Goal: Task Accomplishment & Management: Use online tool/utility

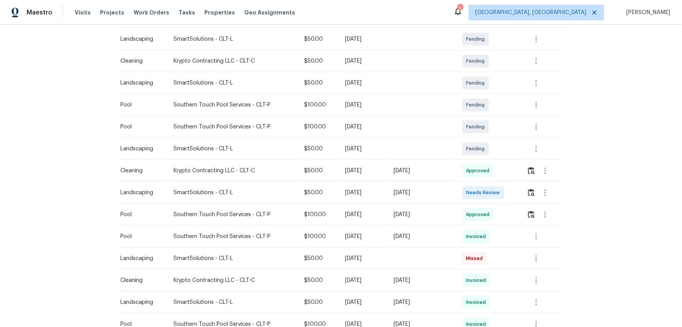
scroll to position [178, 0]
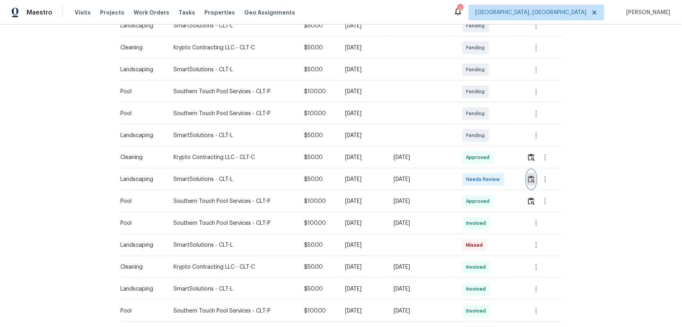
click at [532, 180] on img "button" at bounding box center [531, 178] width 7 height 7
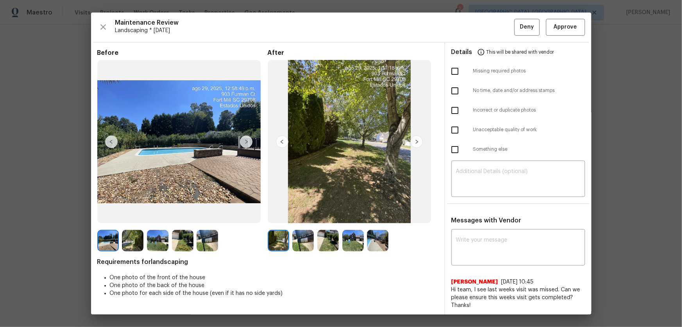
click at [305, 234] on img at bounding box center [304, 241] width 22 height 22
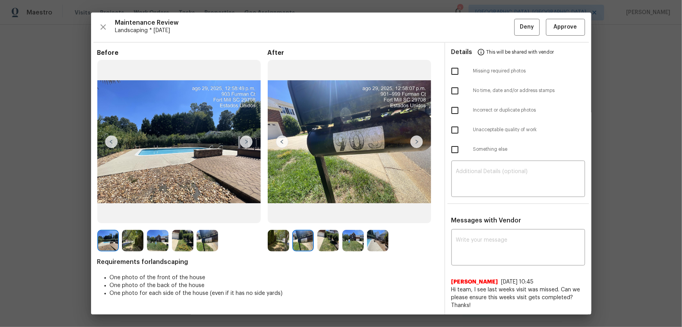
click at [323, 235] on img at bounding box center [329, 241] width 22 height 22
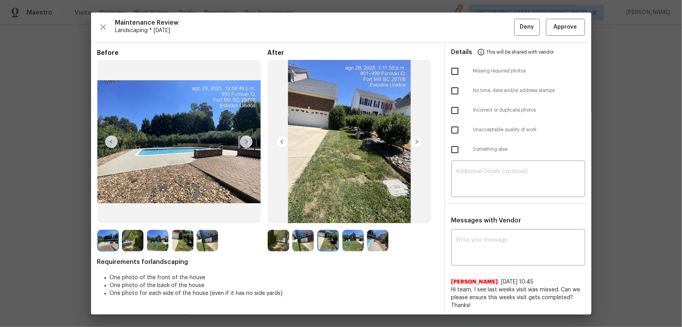
click at [350, 242] on img at bounding box center [354, 241] width 22 height 22
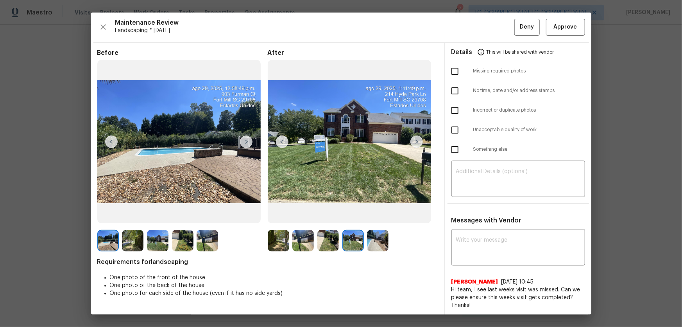
click at [368, 244] on img at bounding box center [378, 241] width 22 height 22
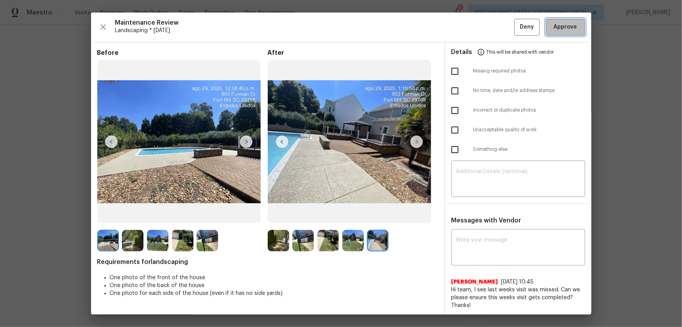
click at [554, 31] on span "Approve" at bounding box center [565, 27] width 23 height 10
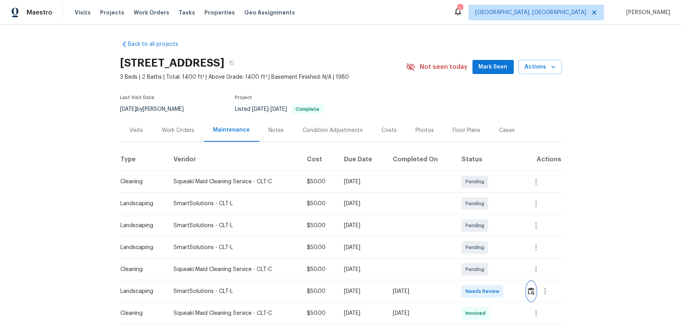
click at [528, 288] on img "button" at bounding box center [531, 290] width 7 height 7
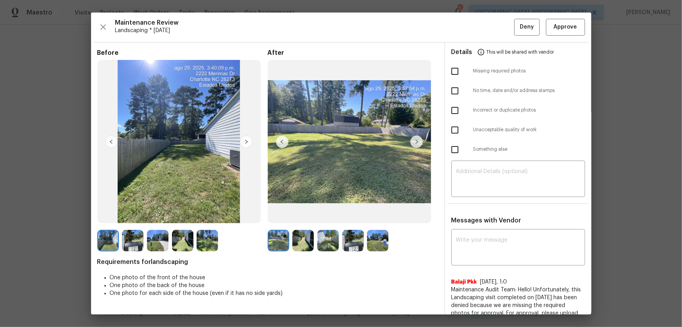
click at [299, 245] on img at bounding box center [304, 241] width 22 height 22
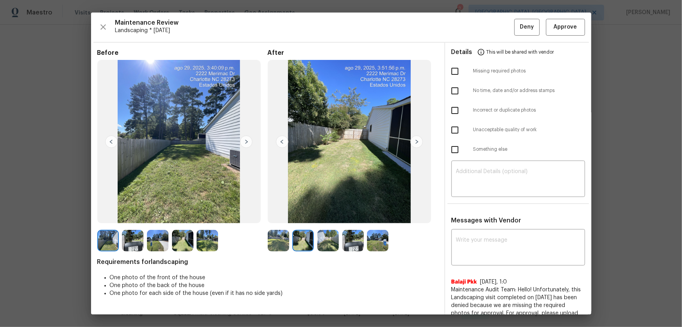
click at [330, 244] on img at bounding box center [329, 241] width 22 height 22
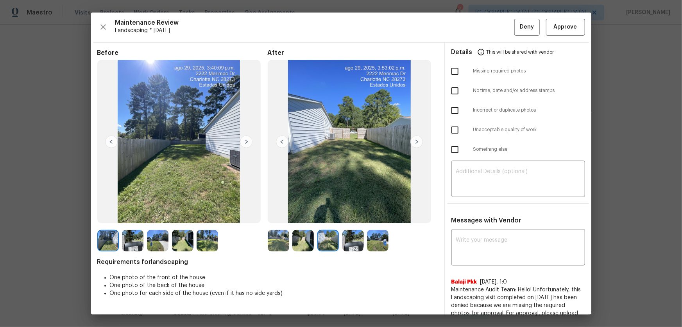
click at [346, 240] on img at bounding box center [354, 241] width 22 height 22
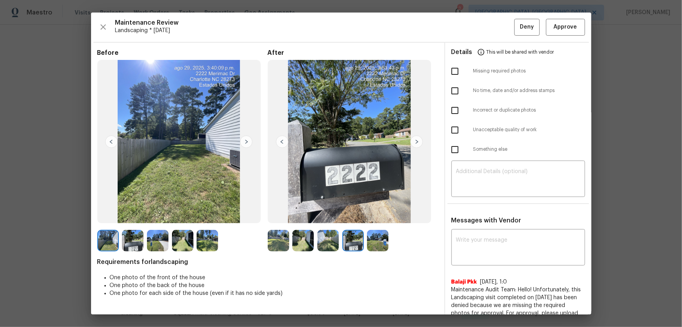
click at [369, 244] on img at bounding box center [378, 241] width 22 height 22
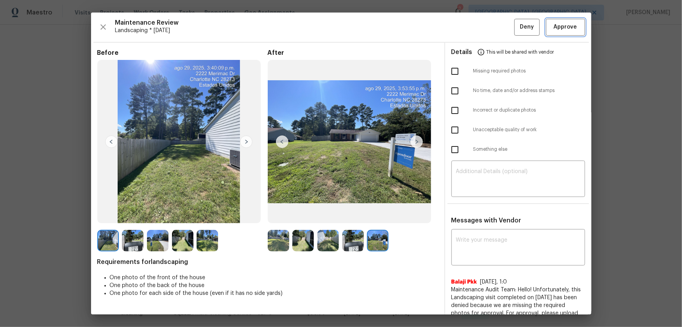
click at [567, 29] on span "Approve" at bounding box center [565, 27] width 23 height 10
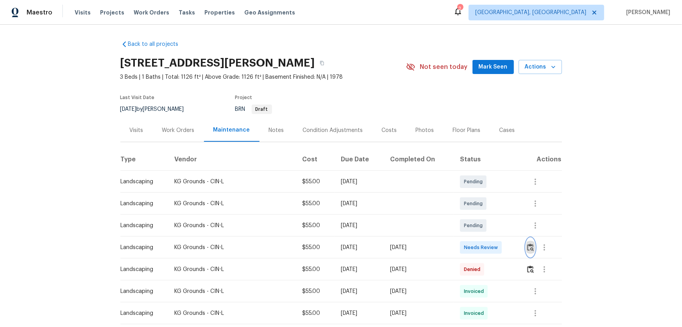
click at [485, 215] on img "button" at bounding box center [531, 246] width 7 height 7
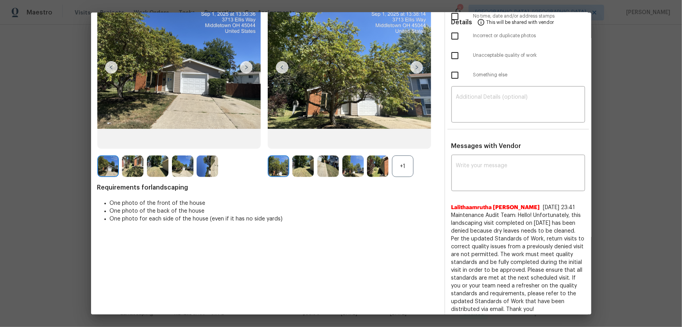
scroll to position [39, 0]
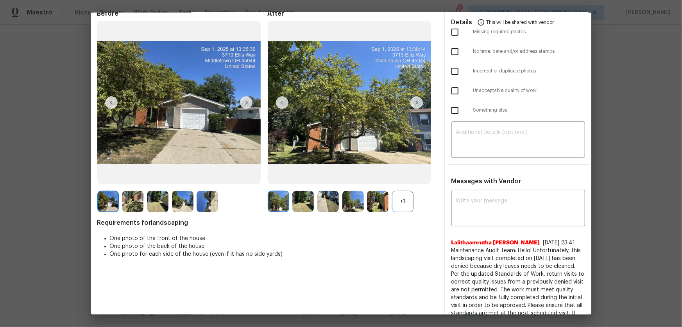
click at [398, 205] on div "+1" at bounding box center [403, 201] width 22 height 22
click at [302, 204] on img at bounding box center [304, 201] width 22 height 22
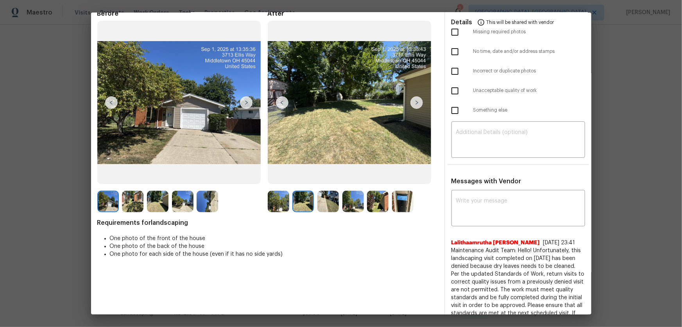
click at [325, 205] on img at bounding box center [329, 201] width 22 height 22
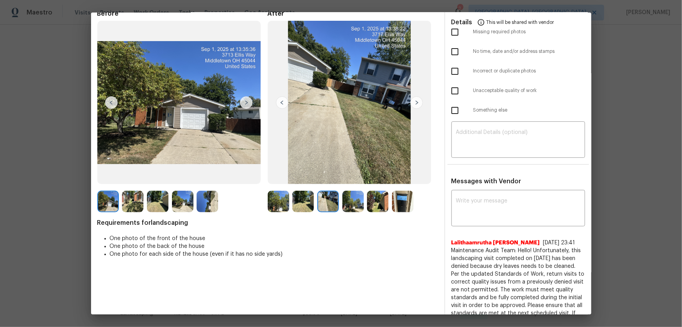
click at [352, 206] on img at bounding box center [354, 201] width 22 height 22
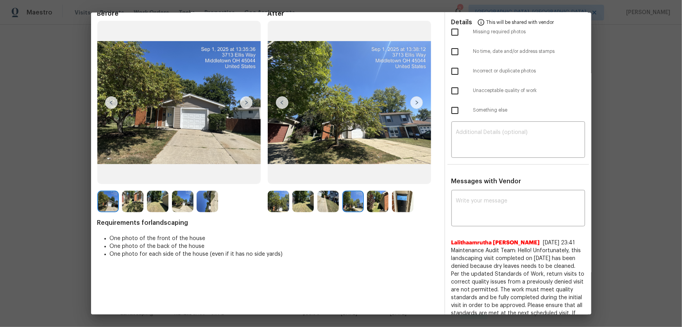
click at [375, 208] on img at bounding box center [378, 201] width 22 height 22
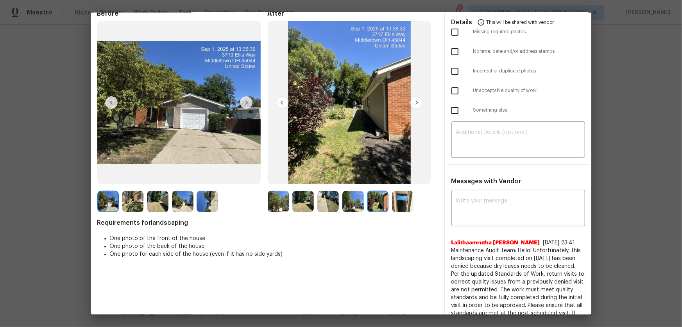
click at [400, 208] on img at bounding box center [403, 201] width 22 height 22
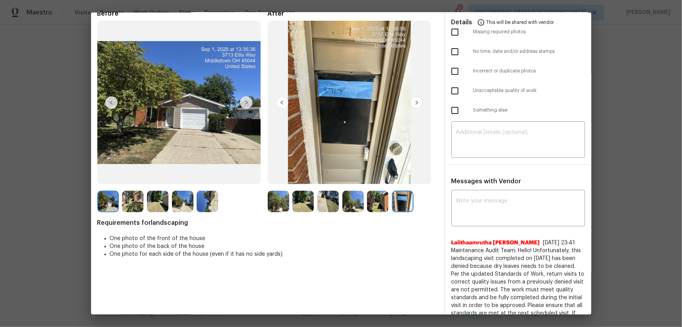
click at [274, 203] on img at bounding box center [279, 201] width 22 height 22
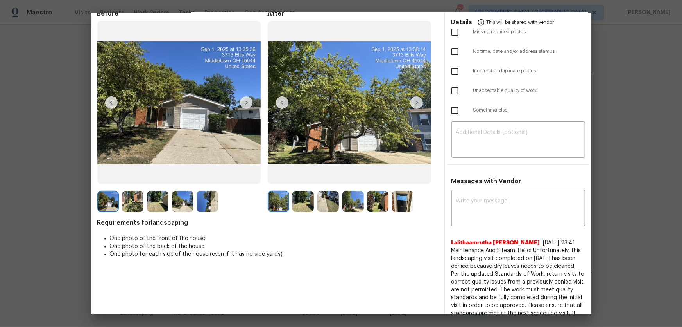
click at [298, 203] on img at bounding box center [304, 201] width 22 height 22
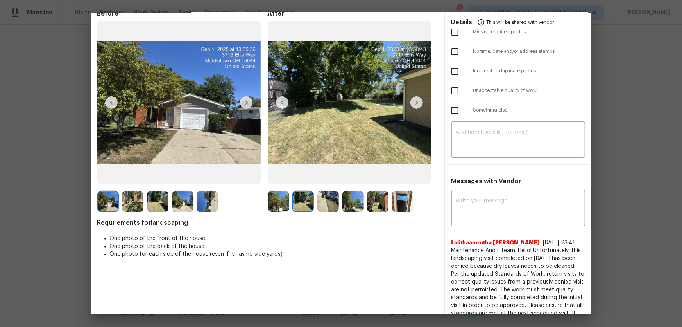
click at [325, 207] on img at bounding box center [329, 201] width 22 height 22
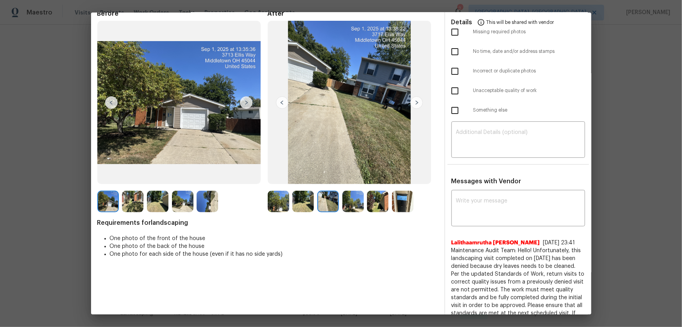
click at [343, 208] on img at bounding box center [354, 201] width 22 height 22
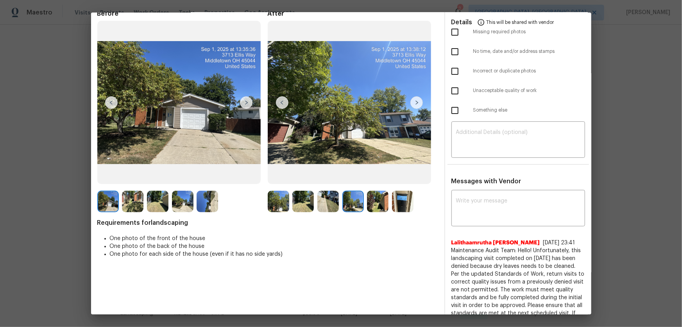
click at [375, 210] on img at bounding box center [378, 201] width 22 height 22
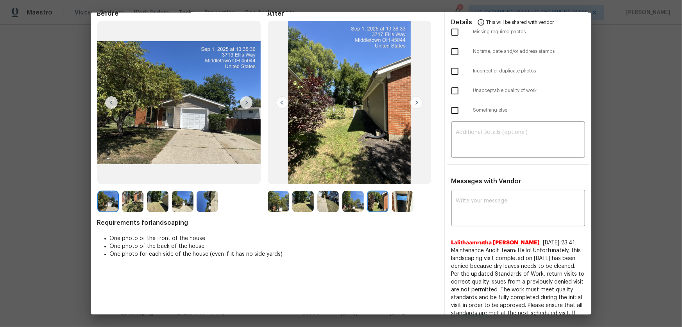
click at [393, 207] on img at bounding box center [403, 201] width 22 height 22
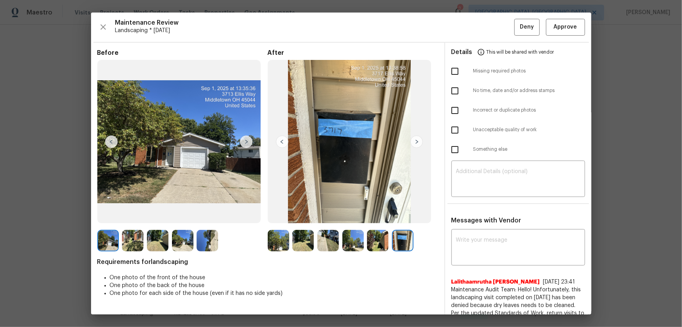
scroll to position [0, 0]
click at [485, 29] on button "Approve" at bounding box center [565, 27] width 39 height 17
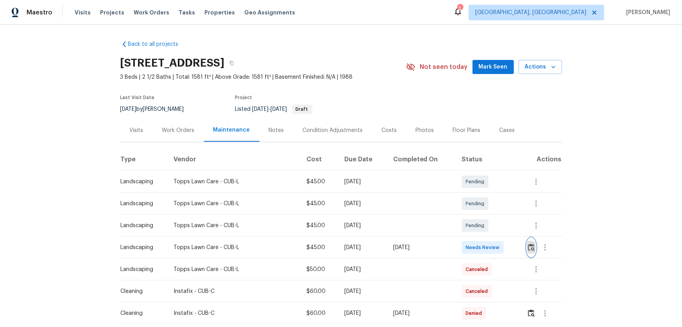
click at [485, 215] on button "button" at bounding box center [531, 247] width 9 height 19
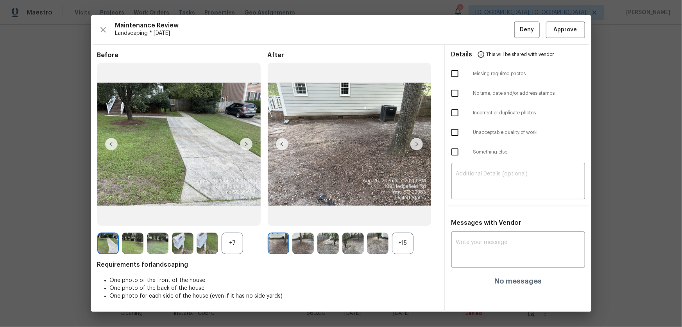
click at [407, 215] on div "+15" at bounding box center [403, 243] width 22 height 22
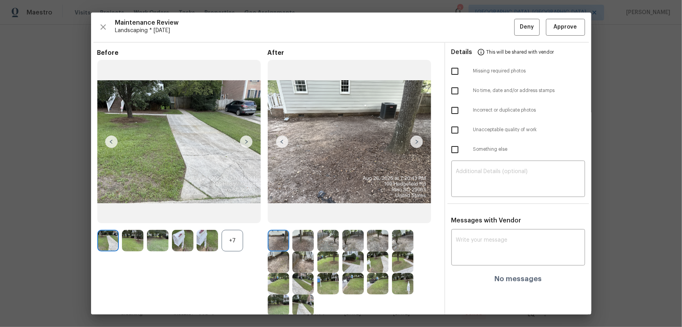
click at [226, 215] on div "+7" at bounding box center [233, 241] width 22 height 22
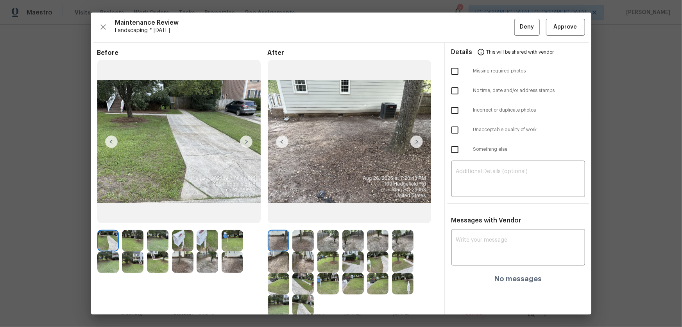
scroll to position [35, 0]
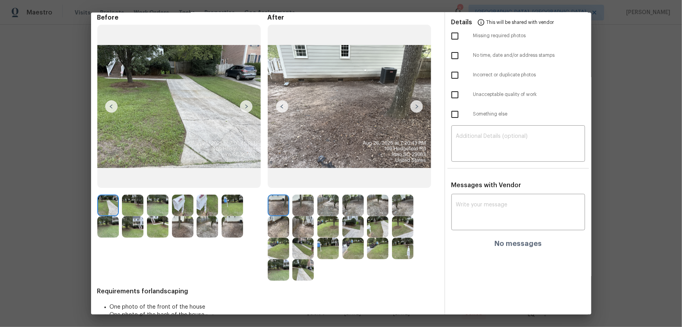
click at [296, 198] on img at bounding box center [304, 205] width 22 height 22
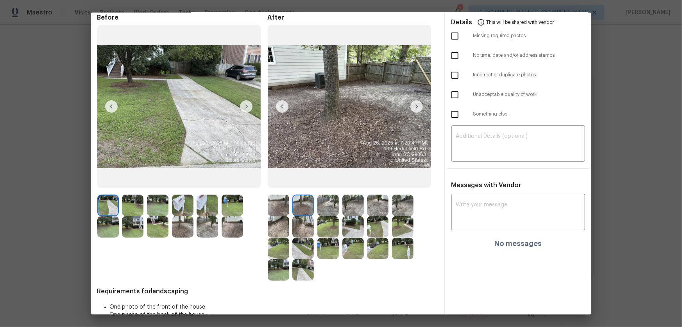
click at [321, 206] on img at bounding box center [329, 205] width 22 height 22
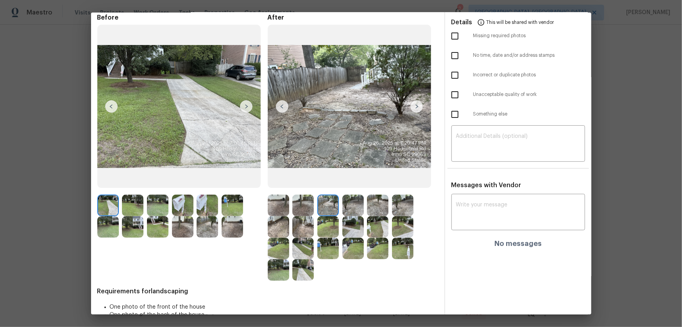
click at [350, 208] on img at bounding box center [354, 205] width 22 height 22
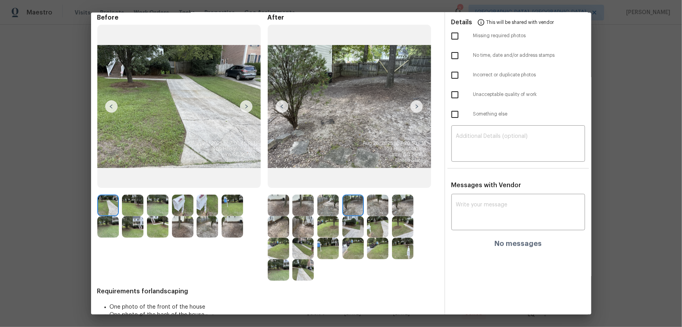
click at [371, 211] on img at bounding box center [378, 205] width 22 height 22
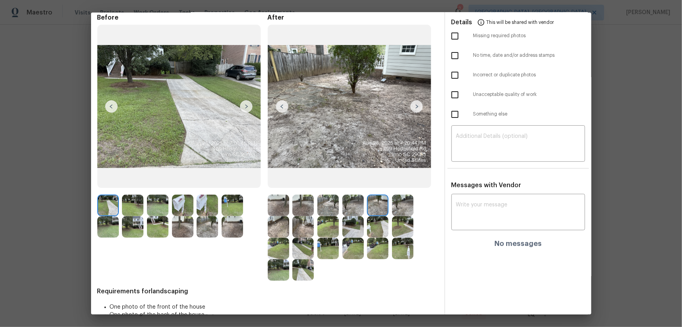
click at [395, 211] on img at bounding box center [403, 205] width 22 height 22
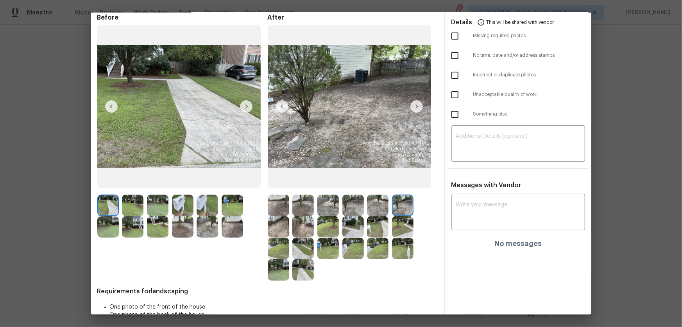
click at [282, 215] on img at bounding box center [279, 227] width 22 height 22
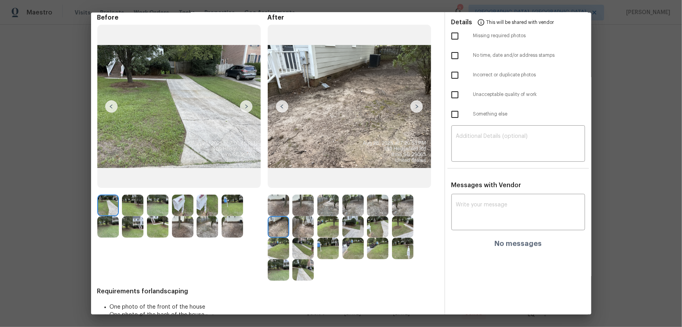
click at [302, 215] on img at bounding box center [304, 227] width 22 height 22
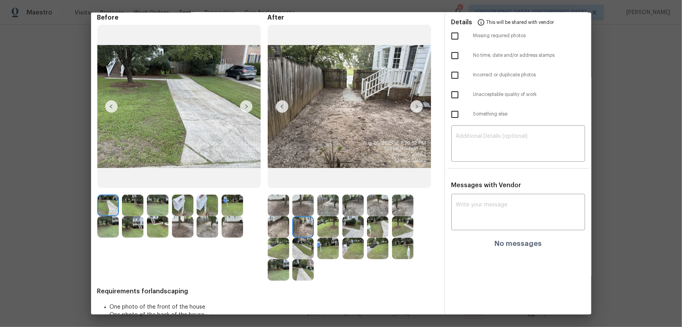
click at [322, 215] on img at bounding box center [329, 227] width 22 height 22
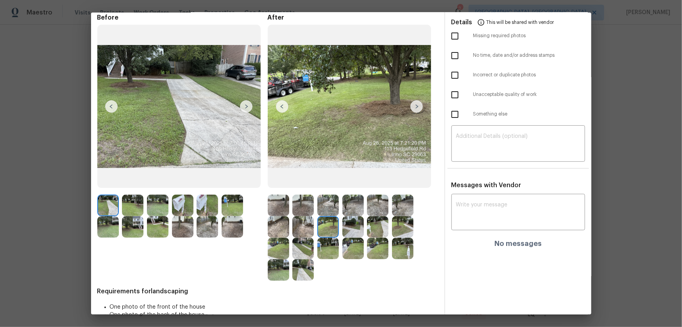
click at [356, 215] on img at bounding box center [354, 227] width 22 height 22
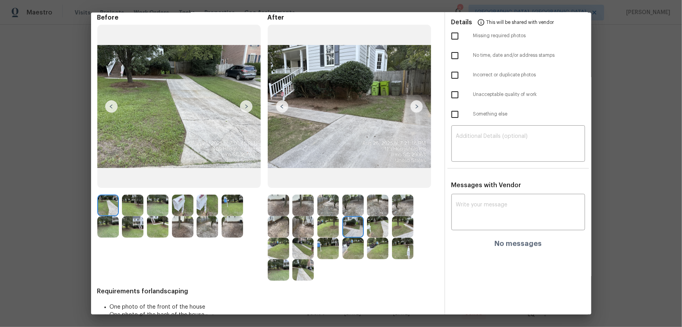
click at [378, 215] on img at bounding box center [378, 227] width 22 height 22
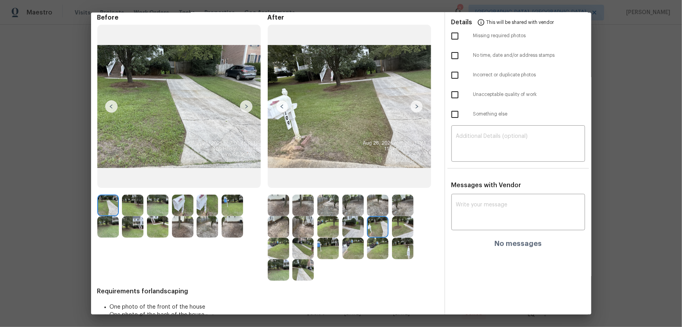
click at [409, 215] on img at bounding box center [403, 227] width 22 height 22
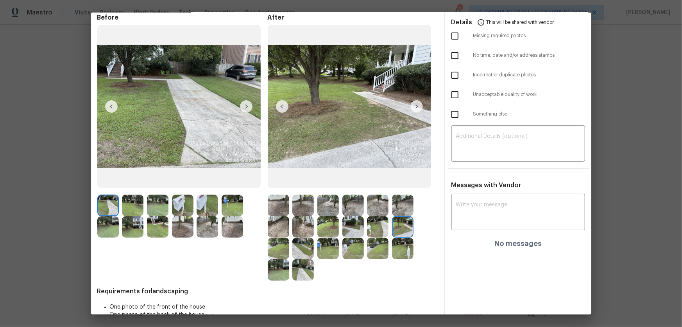
click at [272, 215] on img at bounding box center [279, 248] width 22 height 22
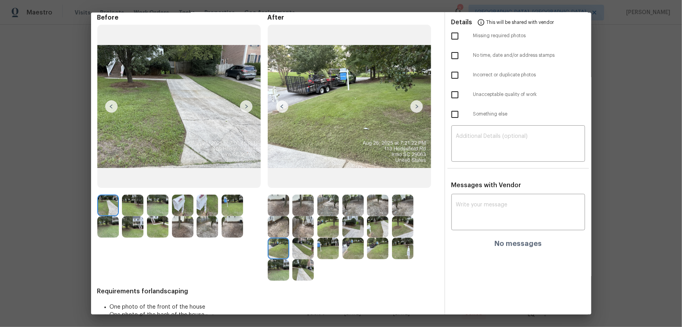
click at [306, 215] on img at bounding box center [304, 248] width 22 height 22
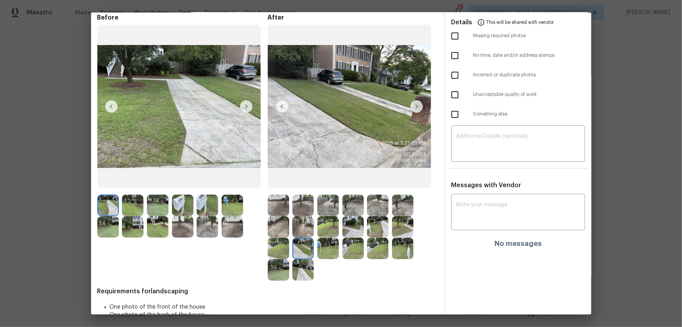
click at [332, 215] on img at bounding box center [329, 248] width 22 height 22
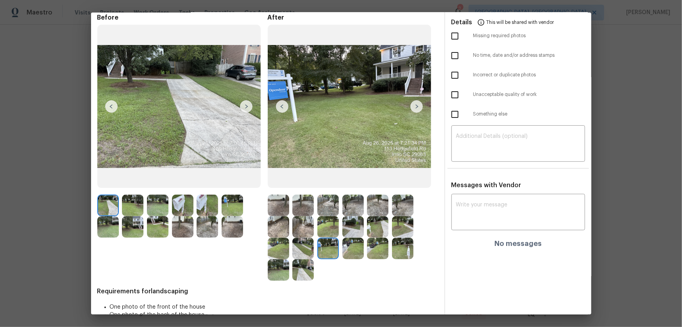
click at [351, 215] on img at bounding box center [354, 248] width 22 height 22
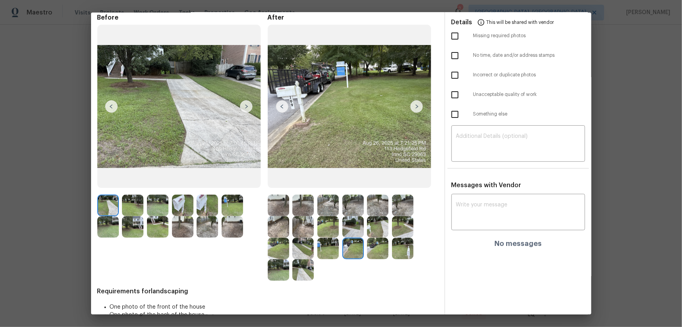
click at [375, 215] on img at bounding box center [378, 248] width 22 height 22
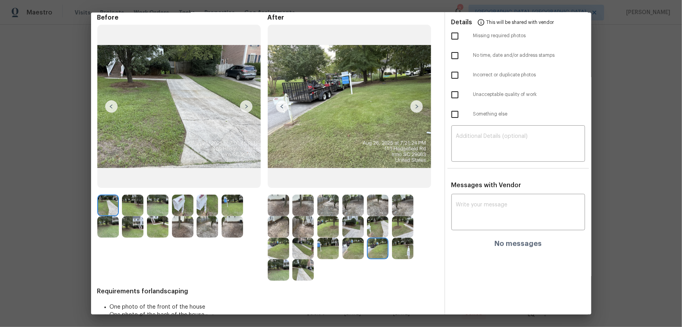
click at [400, 215] on img at bounding box center [403, 248] width 22 height 22
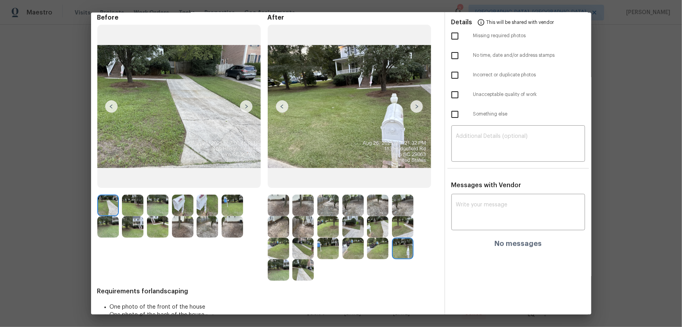
click at [276, 215] on img at bounding box center [279, 270] width 22 height 22
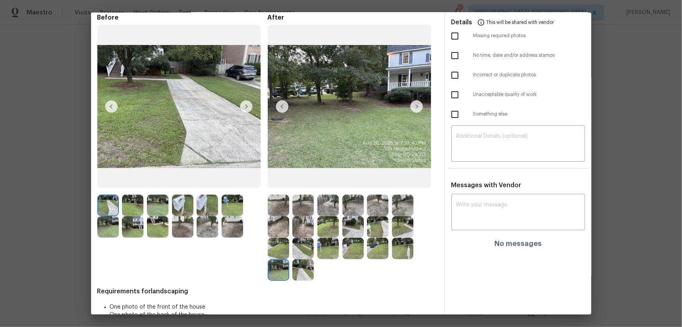
click at [300, 215] on img at bounding box center [304, 270] width 22 height 22
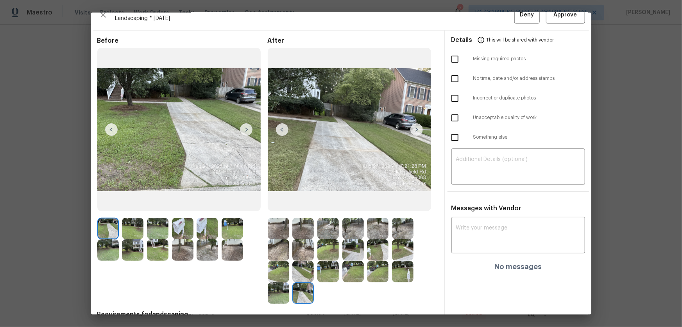
scroll to position [0, 0]
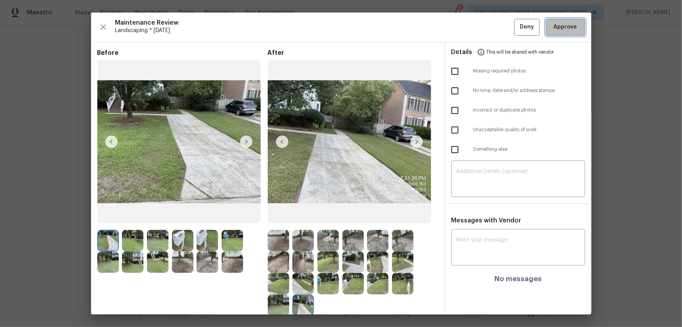
click at [485, 29] on span "Approve" at bounding box center [565, 27] width 23 height 10
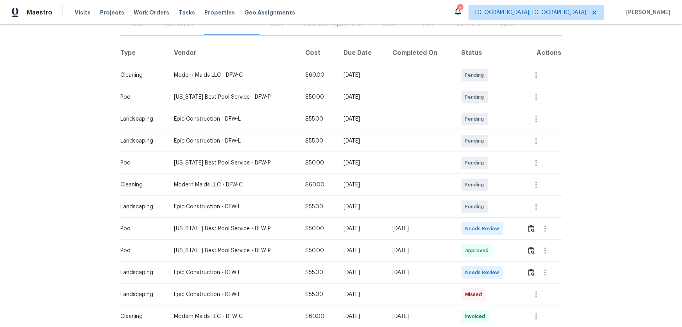
scroll to position [142, 0]
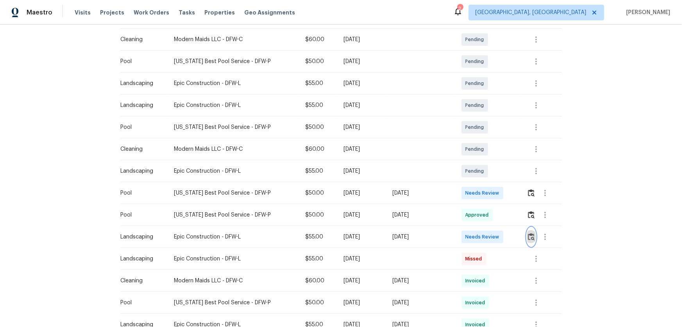
click at [485, 215] on img "button" at bounding box center [531, 236] width 7 height 7
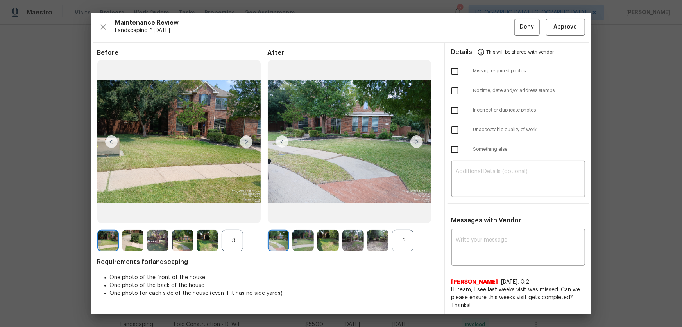
click at [404, 215] on div "+3" at bounding box center [403, 241] width 22 height 22
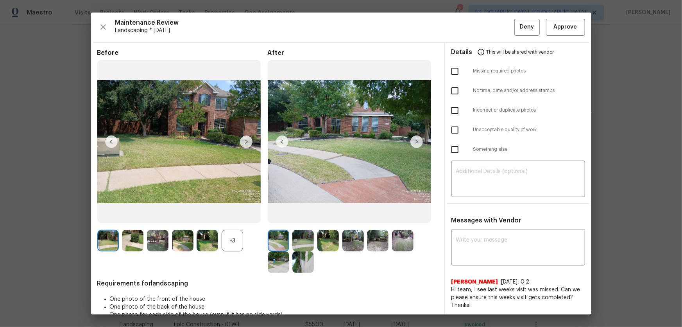
click at [234, 215] on div "+3" at bounding box center [233, 241] width 22 height 22
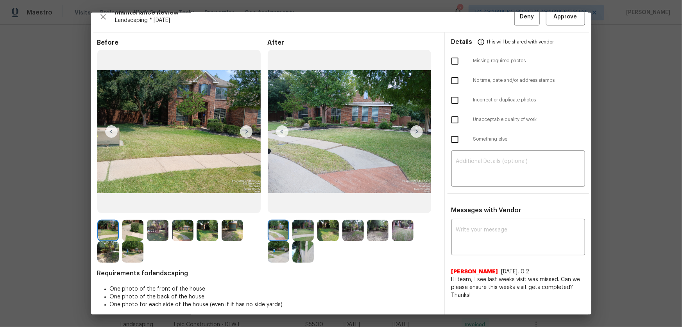
scroll to position [16, 0]
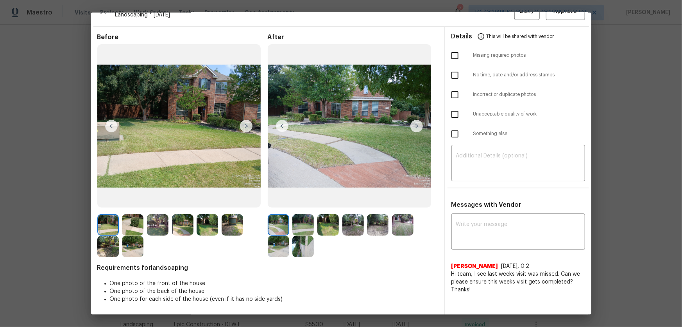
click at [305, 215] on img at bounding box center [304, 225] width 22 height 22
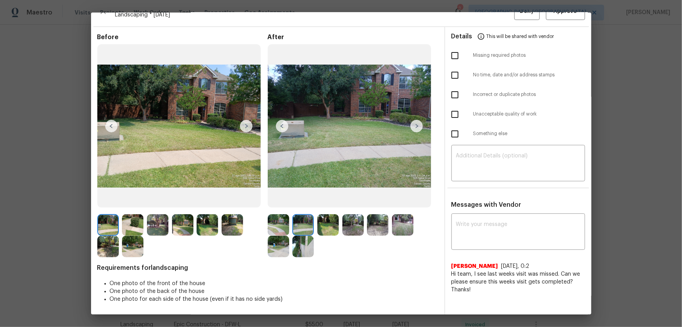
click at [332, 215] on img at bounding box center [329, 225] width 22 height 22
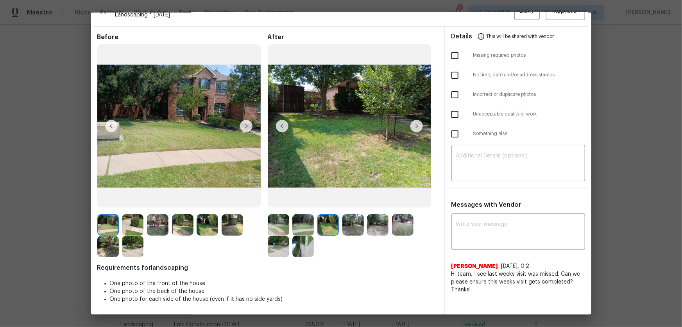
click at [362, 215] on img at bounding box center [354, 225] width 22 height 22
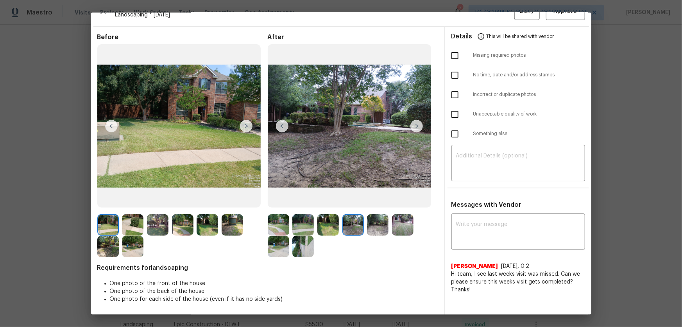
click at [372, 215] on img at bounding box center [378, 225] width 22 height 22
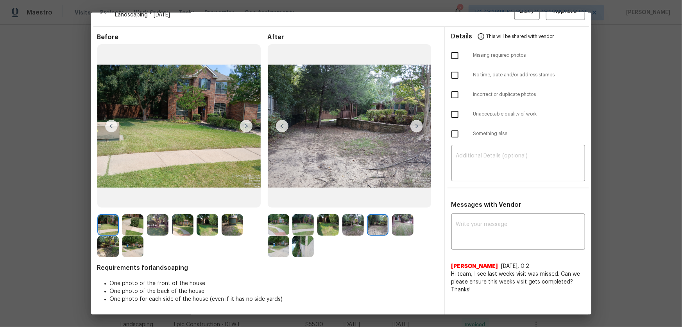
click at [394, 215] on img at bounding box center [403, 225] width 22 height 22
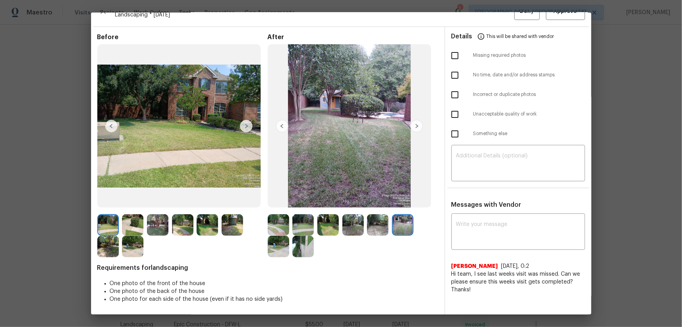
click at [270, 215] on img at bounding box center [279, 246] width 22 height 22
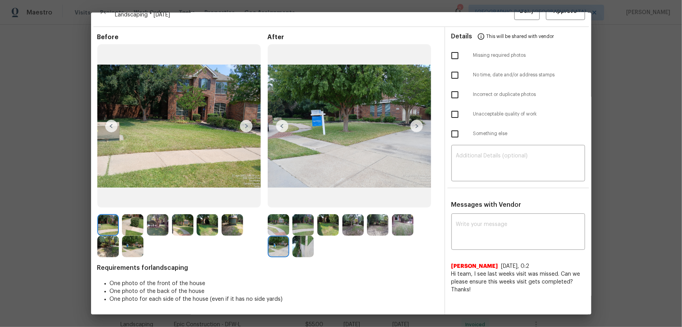
click at [286, 215] on img at bounding box center [279, 246] width 22 height 22
click at [305, 215] on img at bounding box center [304, 246] width 22 height 22
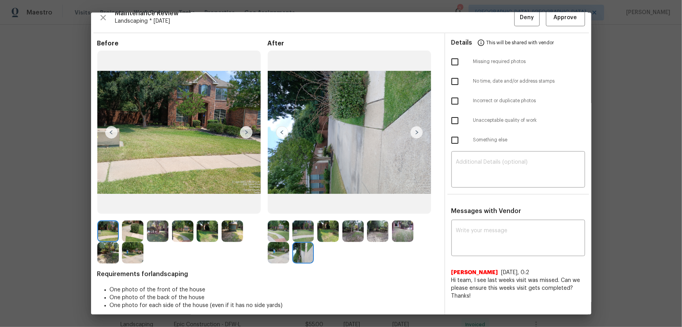
scroll to position [0, 0]
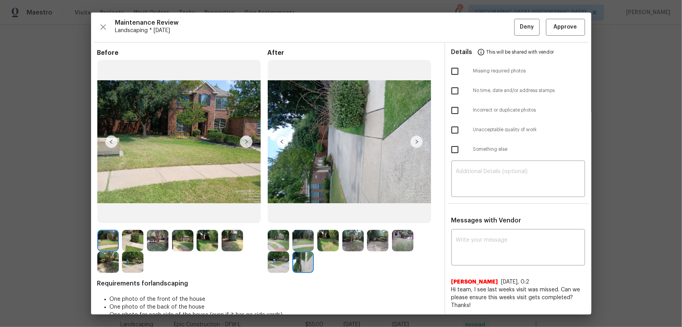
click at [283, 215] on img at bounding box center [279, 241] width 22 height 22
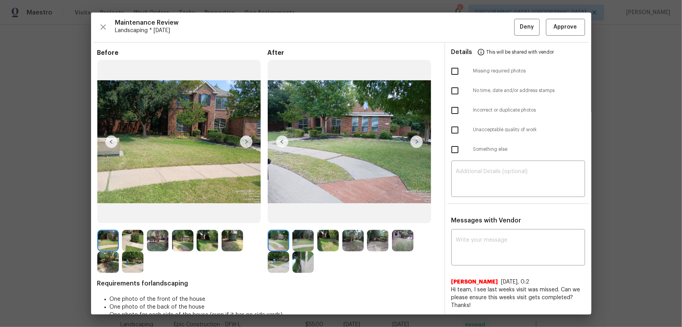
click at [296, 215] on img at bounding box center [304, 241] width 22 height 22
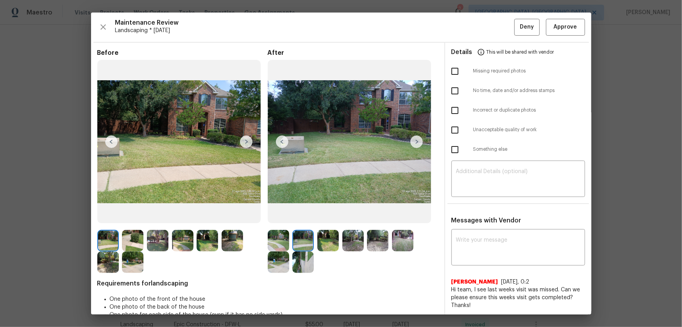
click at [328, 215] on img at bounding box center [329, 241] width 22 height 22
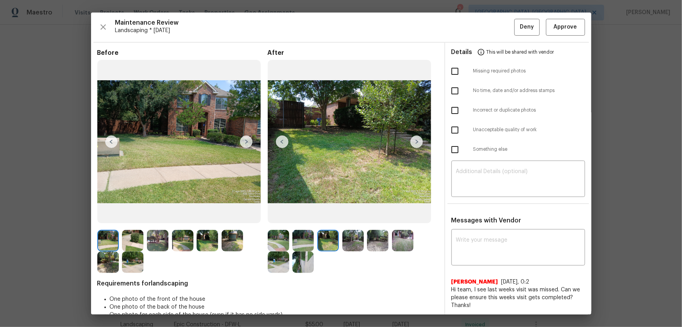
click at [357, 215] on img at bounding box center [354, 241] width 22 height 22
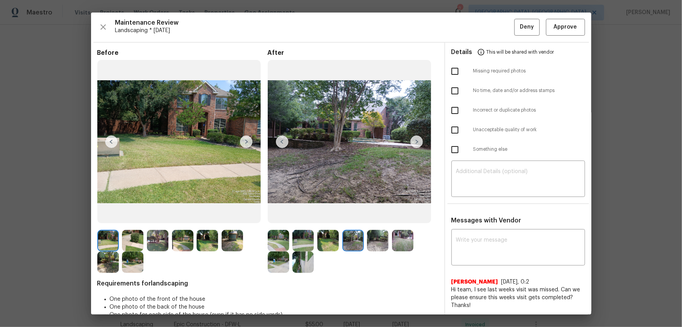
click at [382, 215] on img at bounding box center [378, 241] width 22 height 22
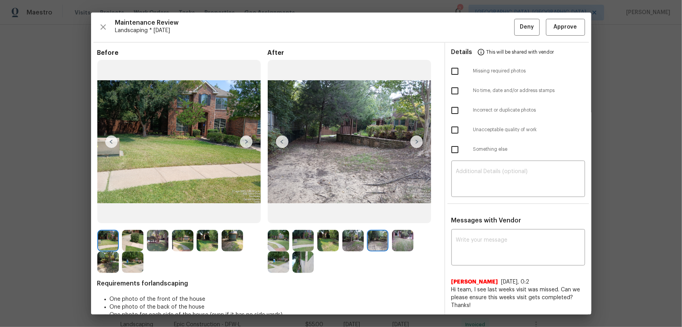
click at [395, 215] on img at bounding box center [403, 241] width 22 height 22
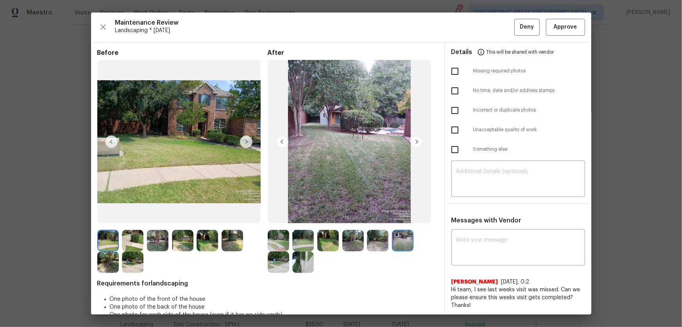
click at [285, 215] on img at bounding box center [279, 262] width 22 height 22
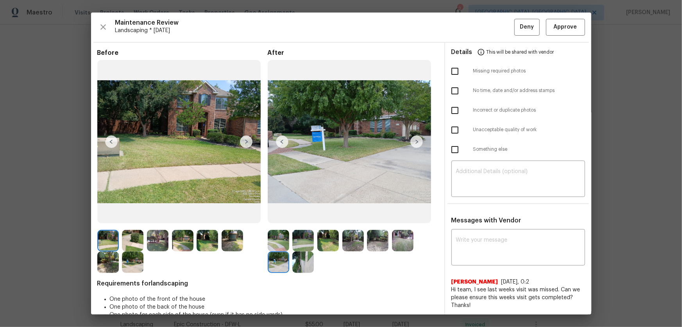
click at [303, 215] on img at bounding box center [304, 262] width 22 height 22
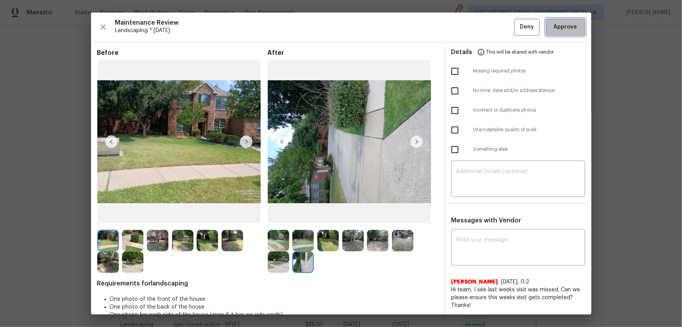
click at [485, 23] on span "Approve" at bounding box center [565, 27] width 23 height 10
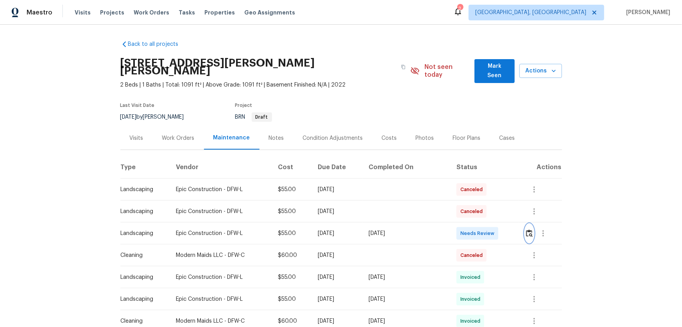
click at [527, 229] on img "button" at bounding box center [529, 232] width 7 height 7
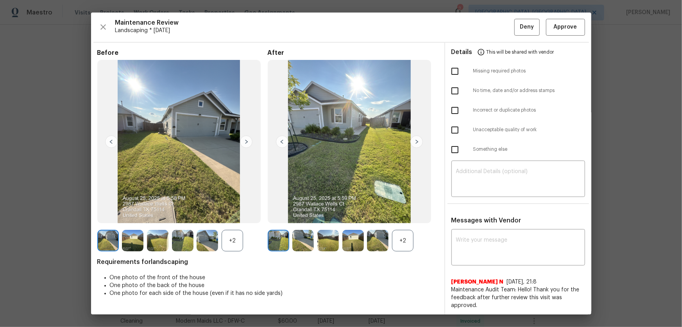
click at [405, 239] on div "+2" at bounding box center [403, 241] width 22 height 22
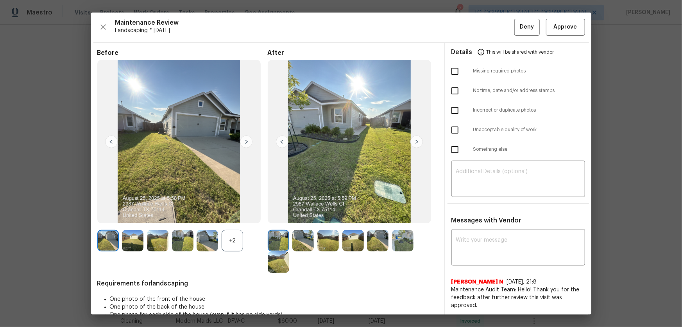
click at [237, 240] on div "+2" at bounding box center [233, 241] width 22 height 22
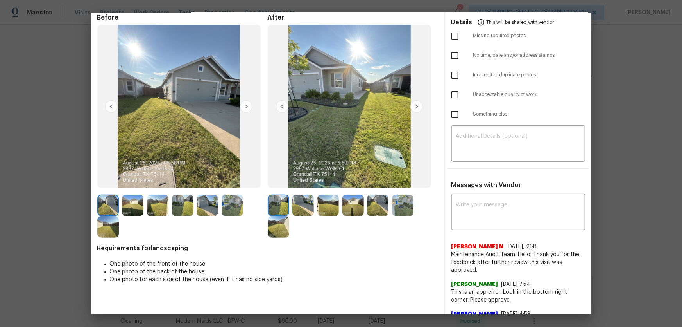
click at [313, 199] on div at bounding box center [305, 205] width 25 height 22
click at [296, 206] on img at bounding box center [304, 205] width 22 height 22
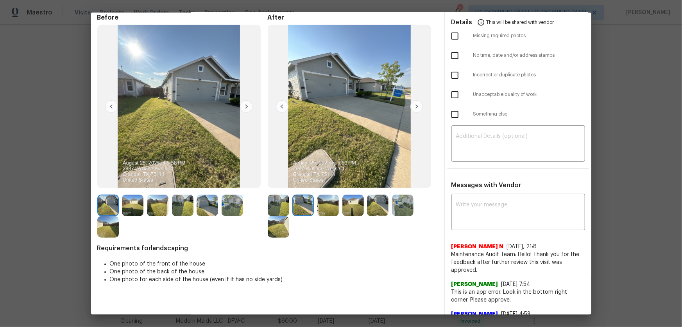
click at [330, 205] on img at bounding box center [329, 205] width 22 height 22
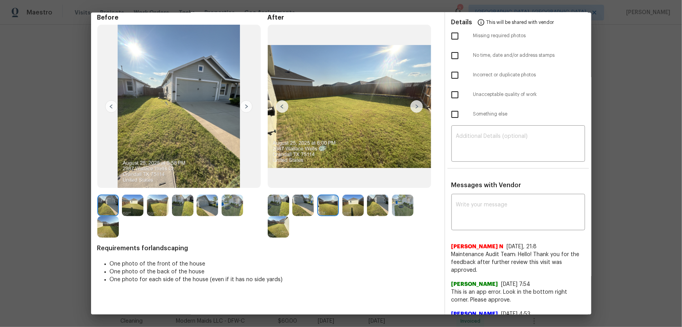
click at [354, 206] on img at bounding box center [354, 205] width 22 height 22
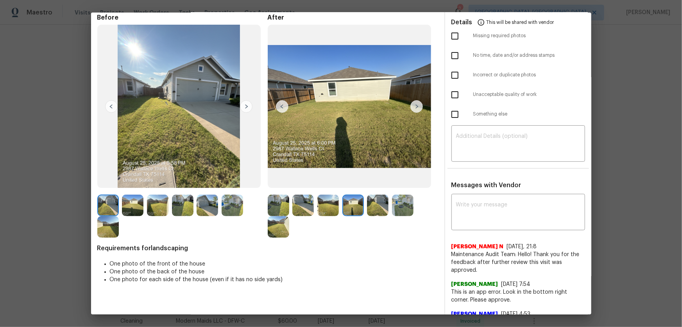
click at [383, 208] on img at bounding box center [378, 205] width 22 height 22
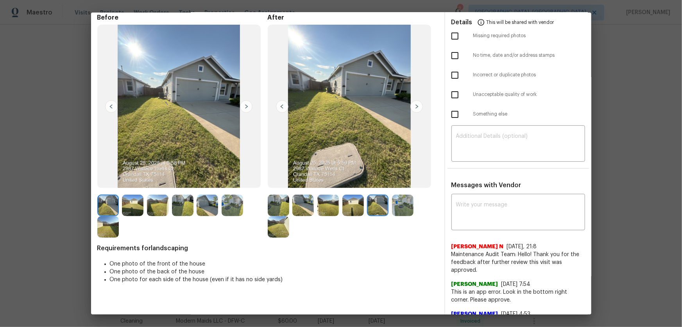
click at [403, 207] on img at bounding box center [403, 205] width 22 height 22
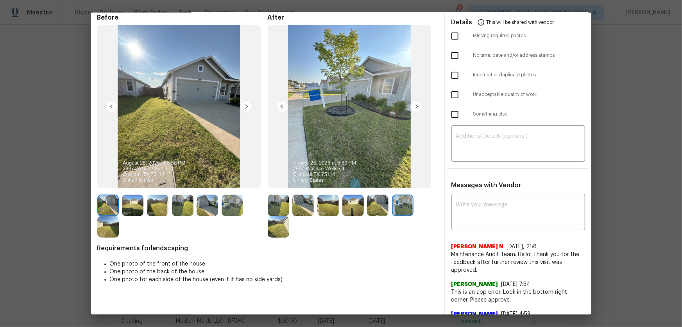
click at [277, 230] on img at bounding box center [279, 227] width 22 height 22
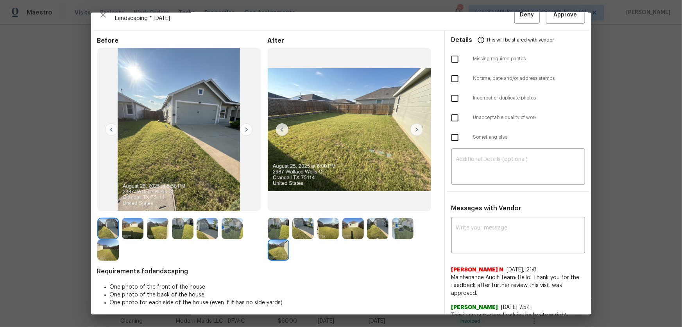
scroll to position [0, 0]
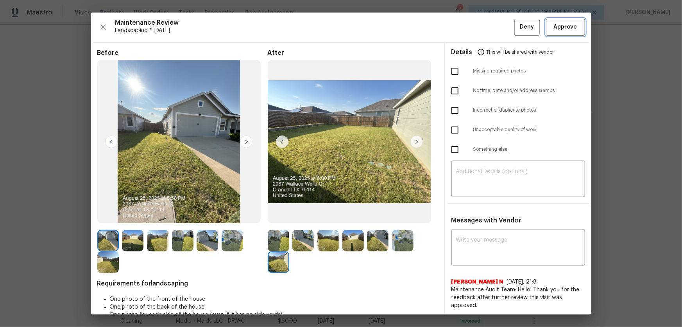
click at [563, 23] on span "Approve" at bounding box center [565, 27] width 23 height 10
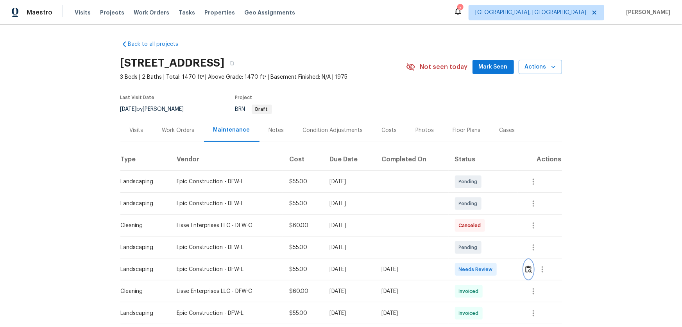
click at [485, 215] on img "button" at bounding box center [529, 268] width 7 height 7
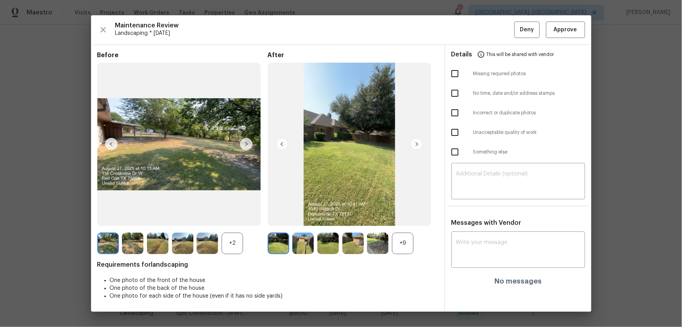
click at [397, 215] on div "+9" at bounding box center [403, 243] width 22 height 22
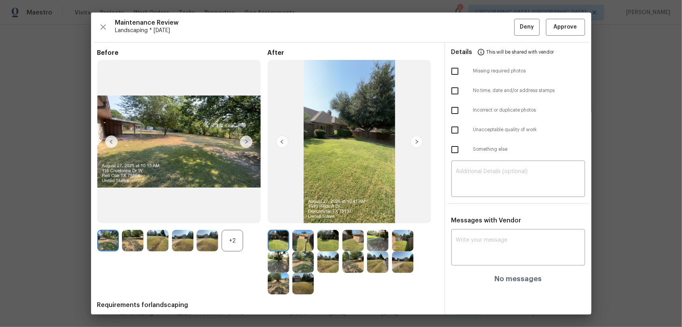
click at [233, 215] on div "+2" at bounding box center [233, 241] width 22 height 22
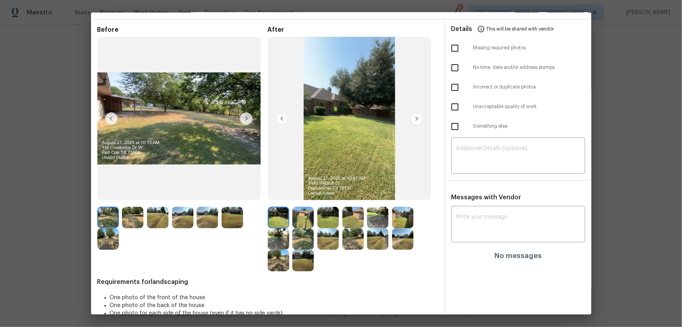
scroll to position [35, 0]
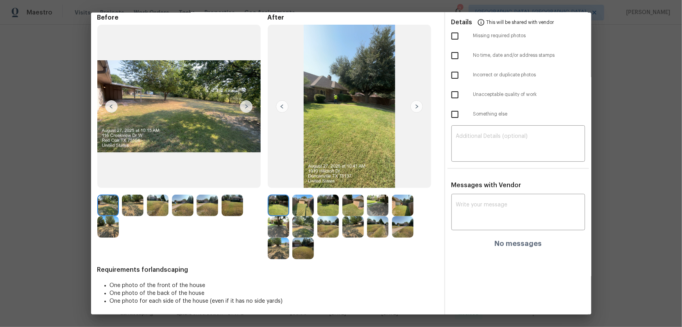
click at [304, 207] on img at bounding box center [304, 205] width 22 height 22
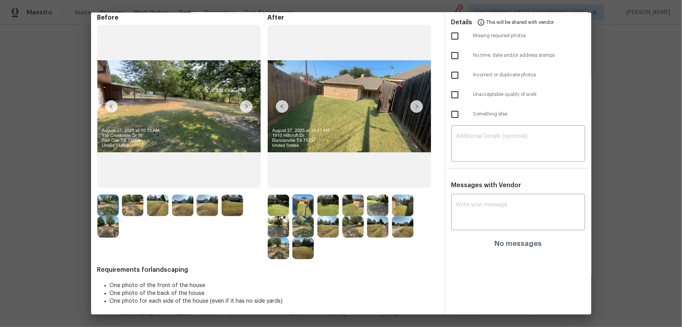
click at [320, 207] on img at bounding box center [329, 205] width 22 height 22
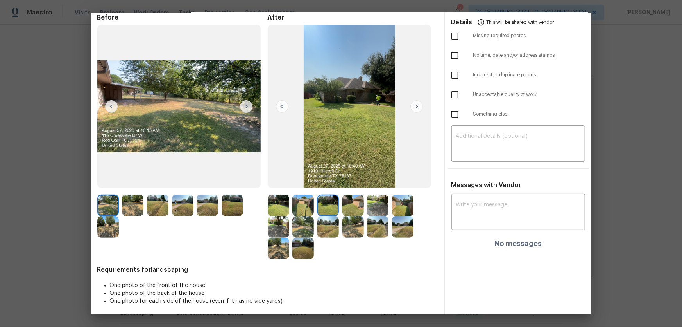
click at [348, 211] on img at bounding box center [354, 205] width 22 height 22
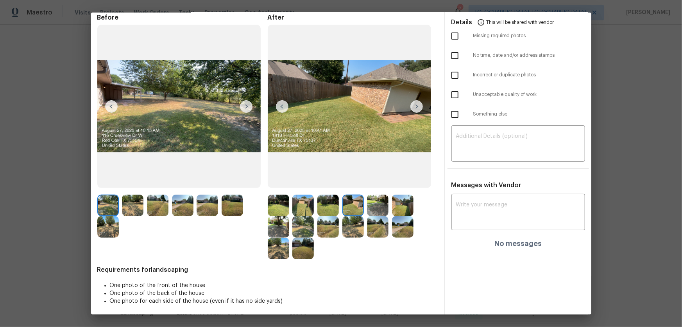
click at [379, 210] on img at bounding box center [378, 205] width 22 height 22
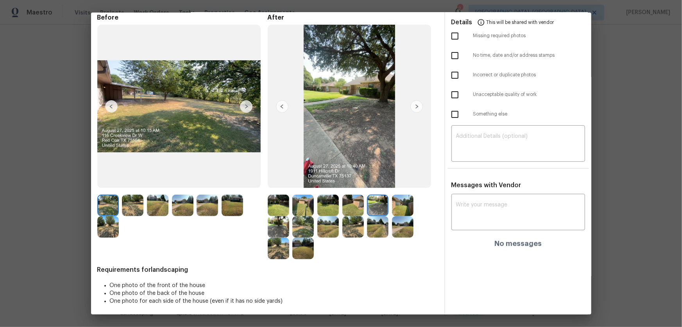
click at [395, 210] on img at bounding box center [403, 205] width 22 height 22
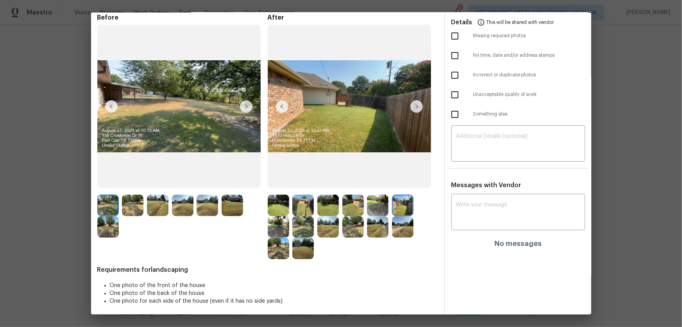
click at [278, 215] on img at bounding box center [279, 227] width 22 height 22
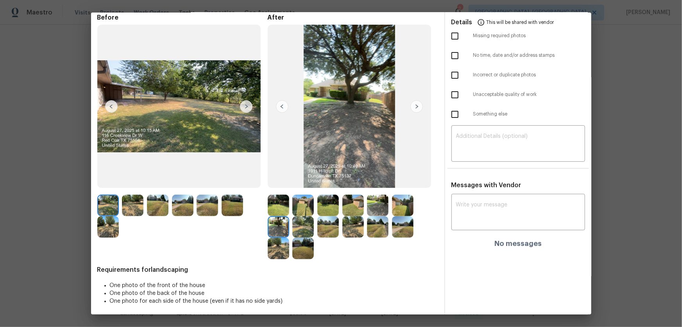
click at [295, 215] on img at bounding box center [304, 227] width 22 height 22
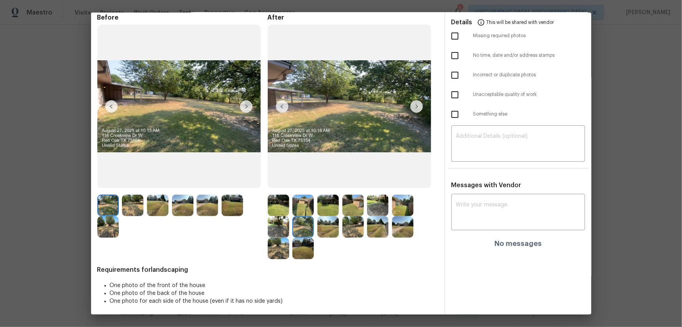
click at [338, 215] on div at bounding box center [330, 227] width 25 height 22
click at [367, 215] on img at bounding box center [378, 227] width 22 height 22
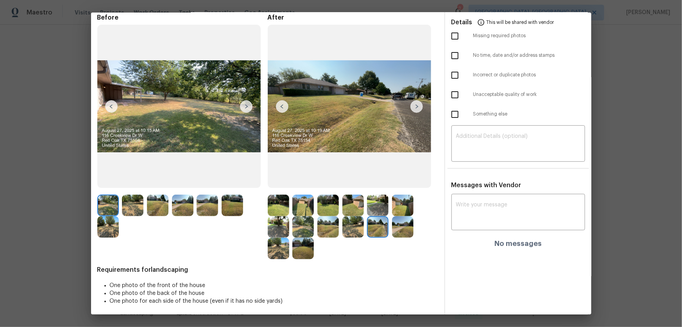
click at [281, 197] on img at bounding box center [279, 205] width 22 height 22
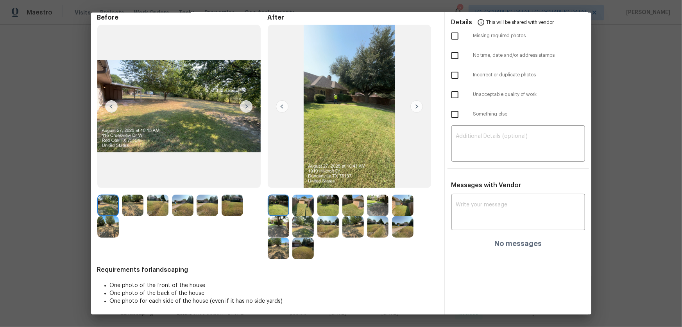
click at [293, 200] on img at bounding box center [304, 205] width 22 height 22
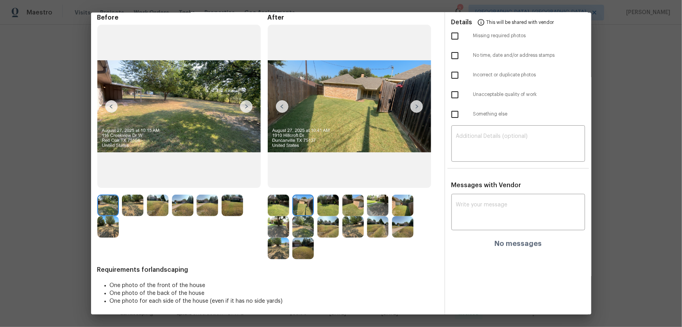
click at [318, 203] on img at bounding box center [329, 205] width 22 height 22
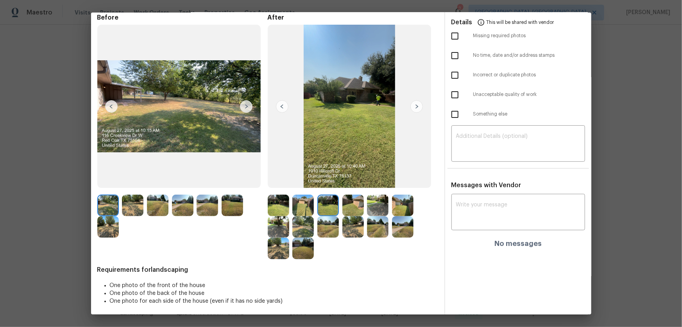
click at [344, 199] on img at bounding box center [354, 205] width 22 height 22
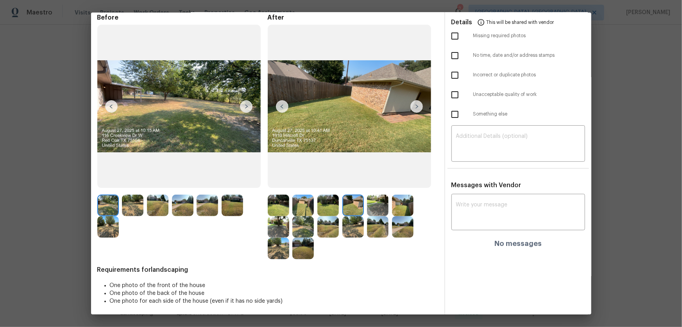
click at [370, 203] on img at bounding box center [378, 205] width 22 height 22
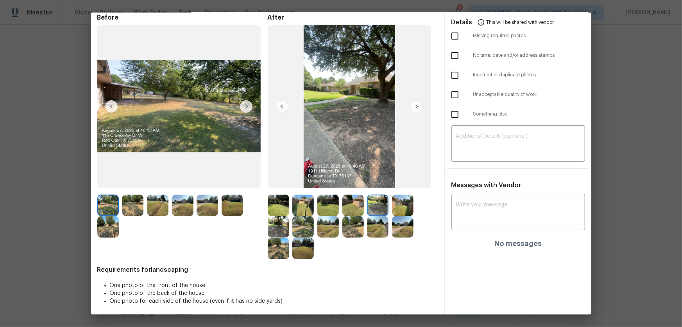
click at [394, 207] on img at bounding box center [403, 205] width 22 height 22
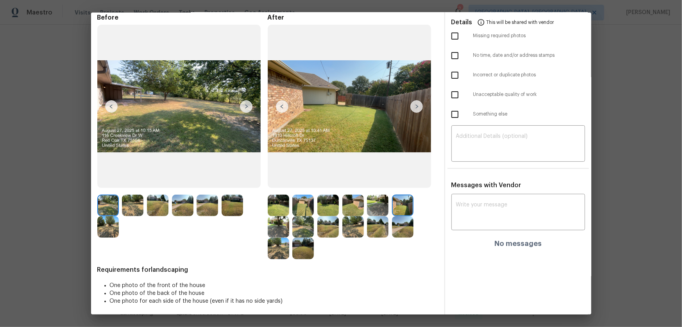
click at [278, 215] on img at bounding box center [279, 227] width 22 height 22
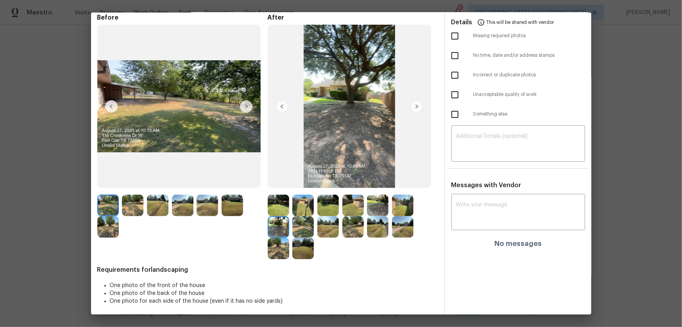
click at [305, 215] on img at bounding box center [304, 227] width 22 height 22
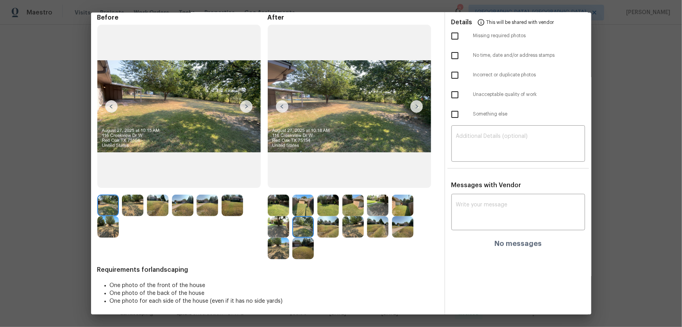
click at [328, 215] on img at bounding box center [329, 227] width 22 height 22
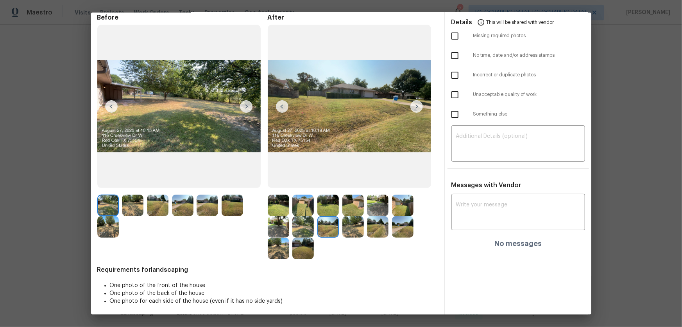
click at [348, 215] on img at bounding box center [354, 227] width 22 height 22
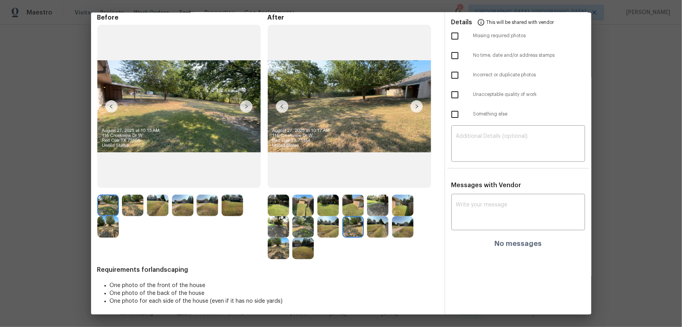
click at [374, 215] on img at bounding box center [378, 227] width 22 height 22
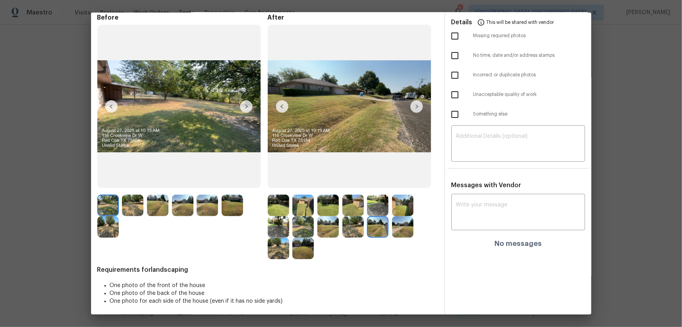
click at [394, 215] on img at bounding box center [403, 227] width 22 height 22
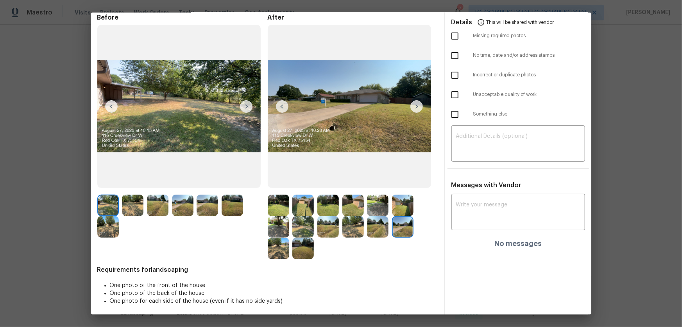
click at [268, 215] on img at bounding box center [279, 248] width 22 height 22
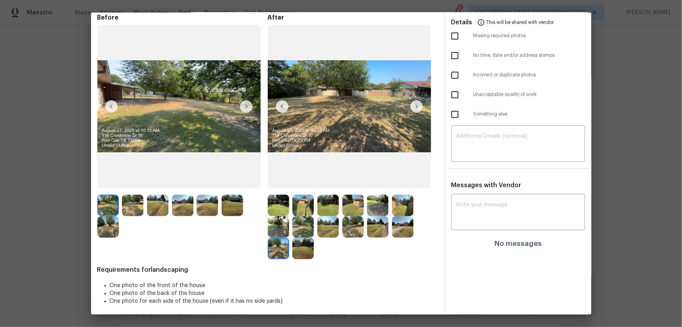
click at [303, 215] on img at bounding box center [304, 248] width 22 height 22
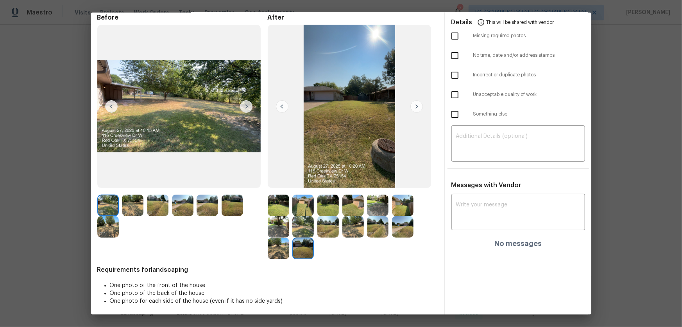
click at [275, 212] on img at bounding box center [279, 205] width 22 height 22
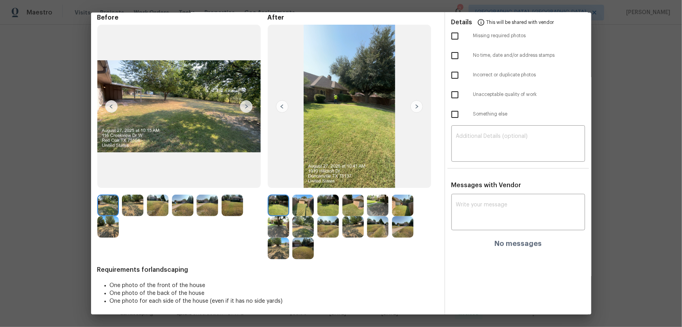
click at [298, 211] on img at bounding box center [304, 205] width 22 height 22
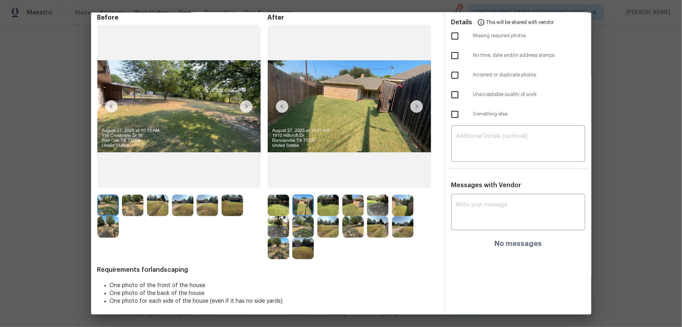
click at [332, 211] on img at bounding box center [329, 205] width 22 height 22
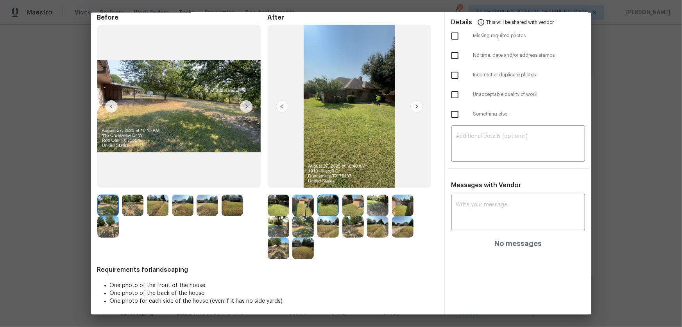
click at [350, 211] on img at bounding box center [354, 205] width 22 height 22
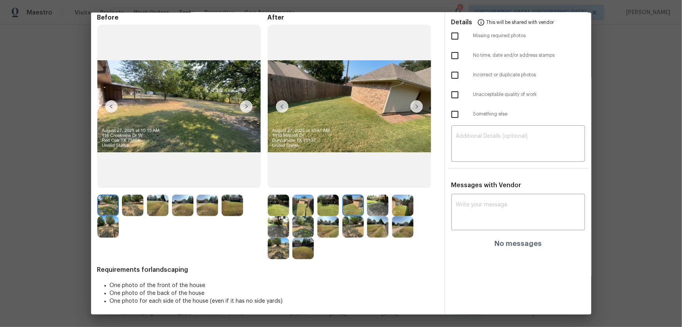
click at [375, 209] on img at bounding box center [378, 205] width 22 height 22
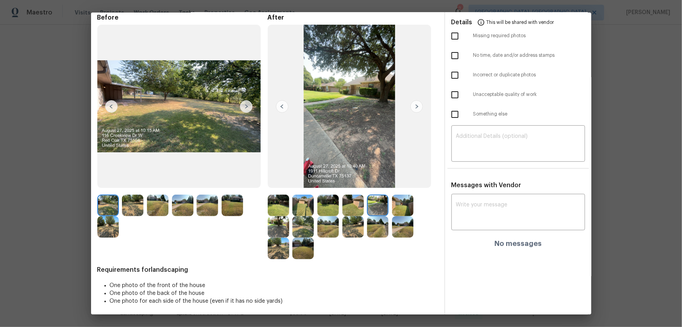
click at [398, 210] on img at bounding box center [403, 205] width 22 height 22
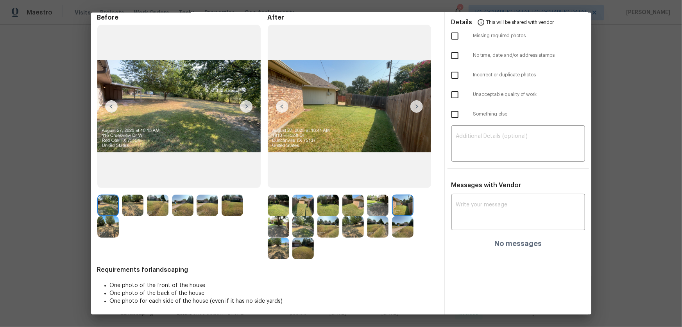
click at [270, 215] on img at bounding box center [279, 227] width 22 height 22
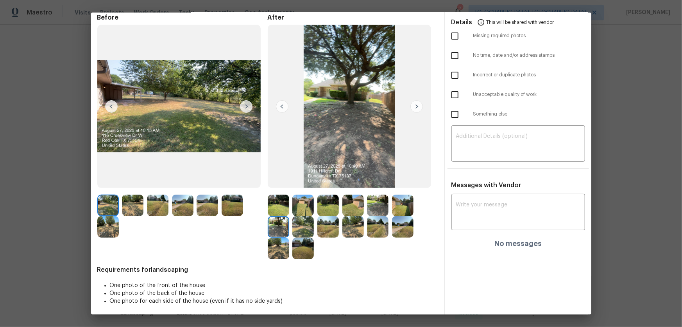
click at [306, 215] on img at bounding box center [304, 227] width 22 height 22
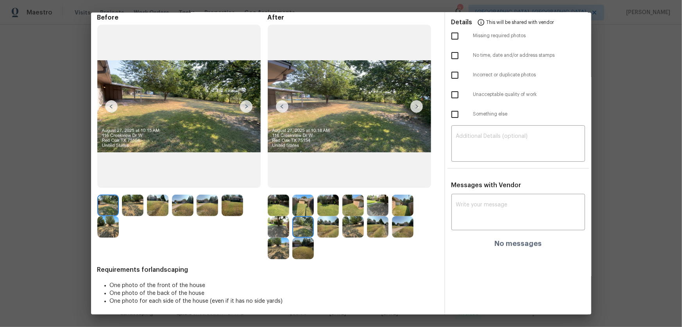
click at [328, 215] on img at bounding box center [329, 227] width 22 height 22
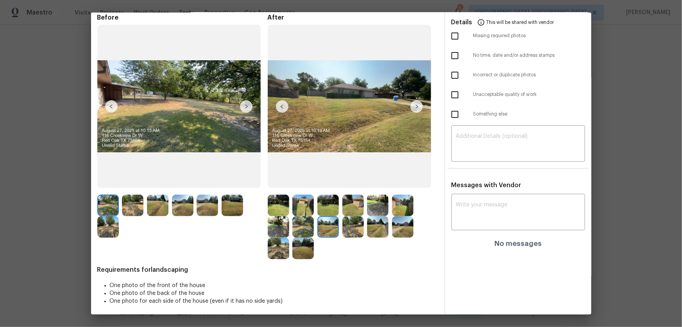
click at [355, 215] on img at bounding box center [354, 227] width 22 height 22
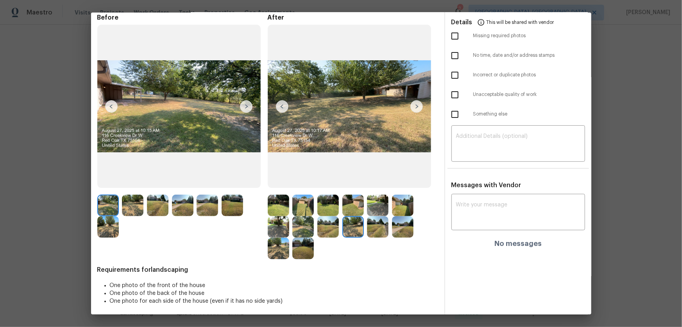
click at [374, 215] on img at bounding box center [378, 227] width 22 height 22
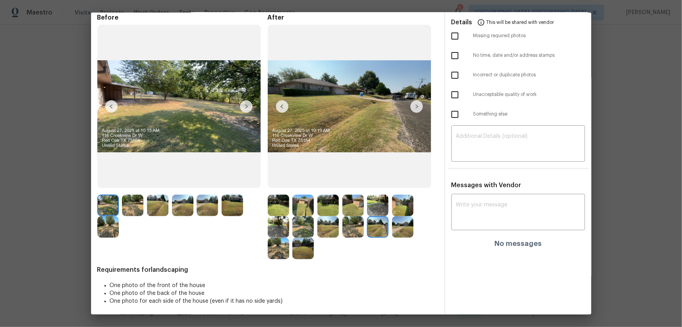
click at [401, 215] on img at bounding box center [403, 227] width 22 height 22
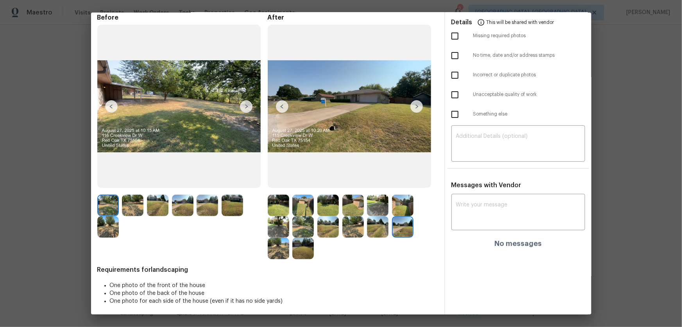
click at [276, 215] on img at bounding box center [279, 248] width 22 height 22
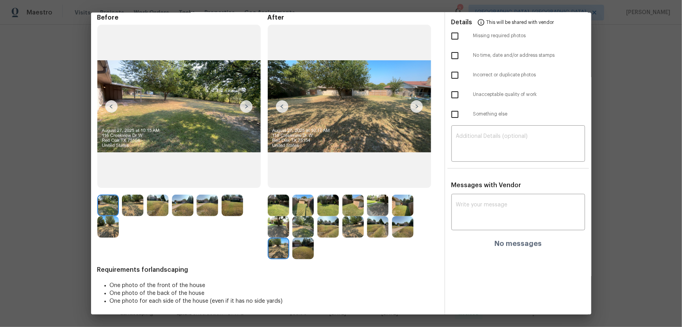
click at [306, 215] on img at bounding box center [304, 248] width 22 height 22
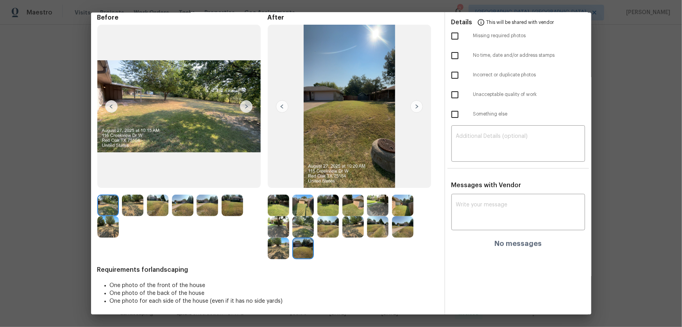
scroll to position [0, 0]
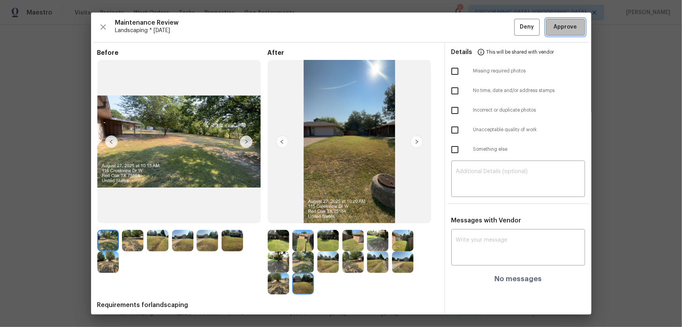
click at [485, 29] on span "Approve" at bounding box center [565, 27] width 23 height 10
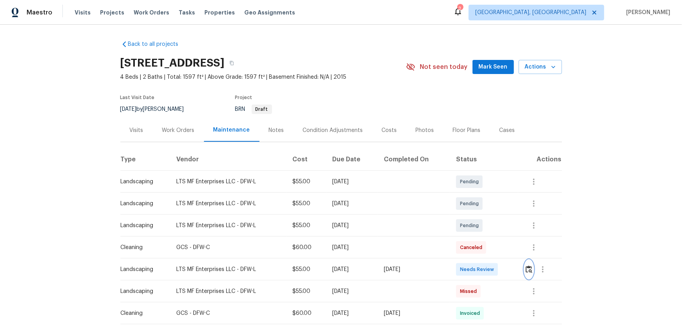
click at [485, 215] on img "button" at bounding box center [529, 268] width 7 height 7
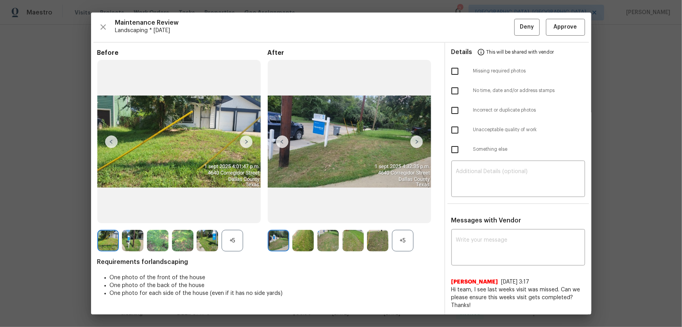
click at [403, 215] on div "+5" at bounding box center [403, 241] width 22 height 22
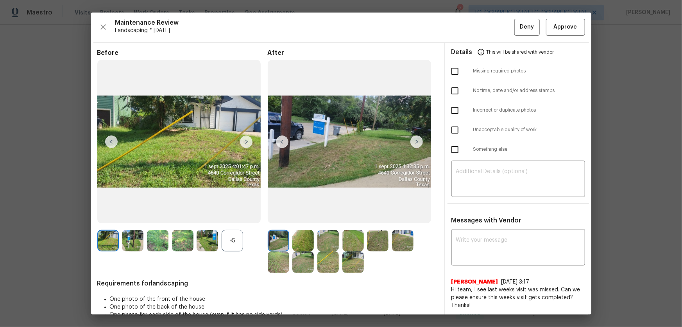
click at [225, 215] on div "+5" at bounding box center [233, 241] width 22 height 22
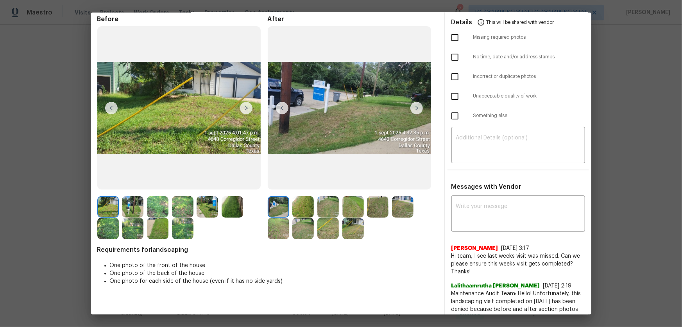
scroll to position [71, 0]
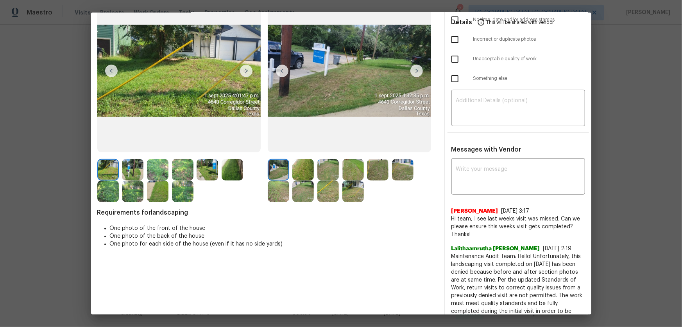
click at [298, 160] on img at bounding box center [304, 170] width 22 height 22
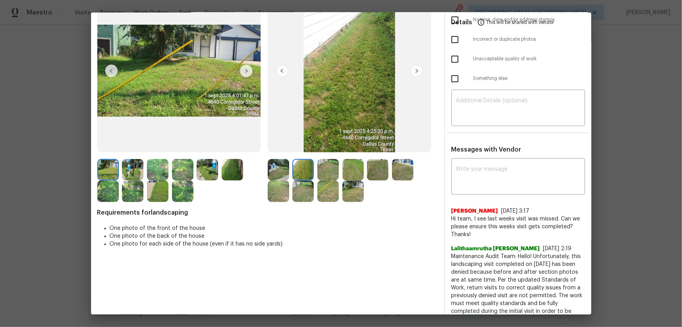
click at [320, 165] on img at bounding box center [329, 170] width 22 height 22
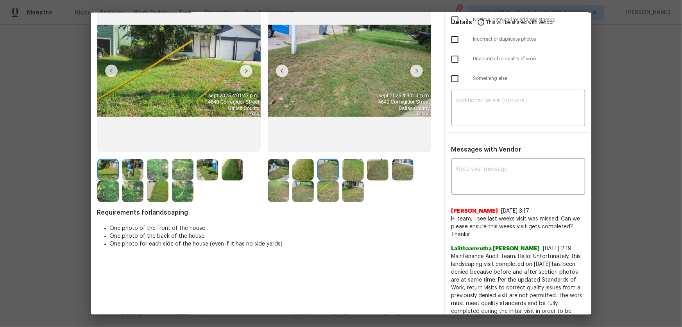
click at [350, 168] on img at bounding box center [354, 170] width 22 height 22
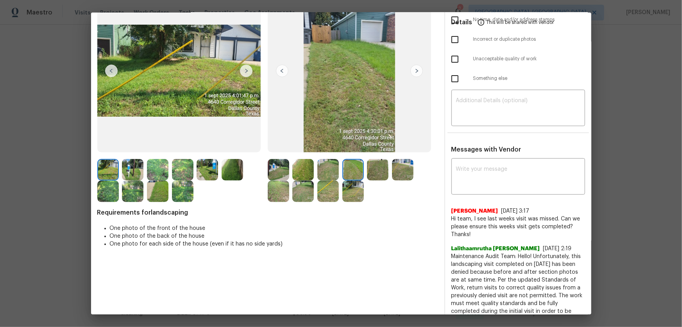
click at [379, 170] on img at bounding box center [378, 170] width 22 height 22
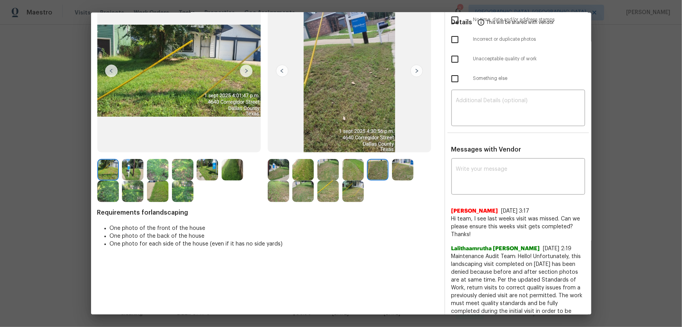
click at [407, 171] on img at bounding box center [403, 170] width 22 height 22
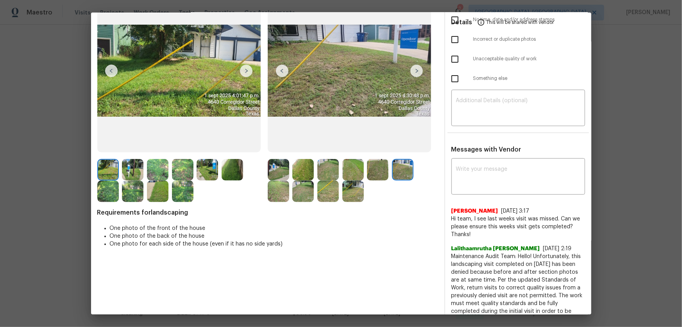
click at [273, 197] on img at bounding box center [279, 191] width 22 height 22
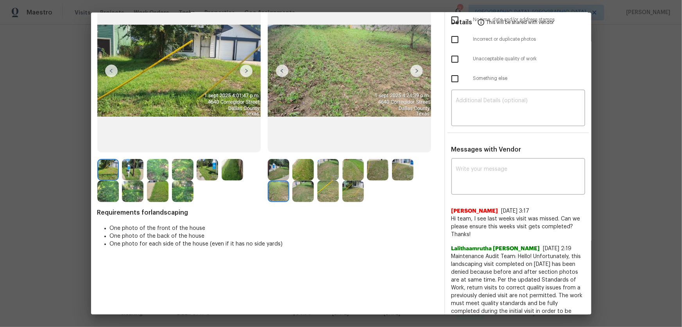
click at [307, 192] on img at bounding box center [304, 191] width 22 height 22
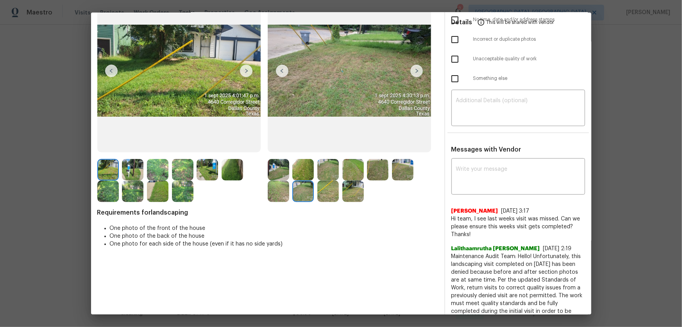
click at [328, 195] on img at bounding box center [329, 191] width 22 height 22
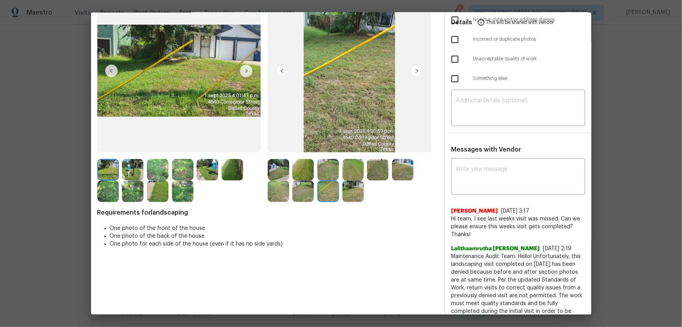
click at [354, 194] on img at bounding box center [354, 191] width 22 height 22
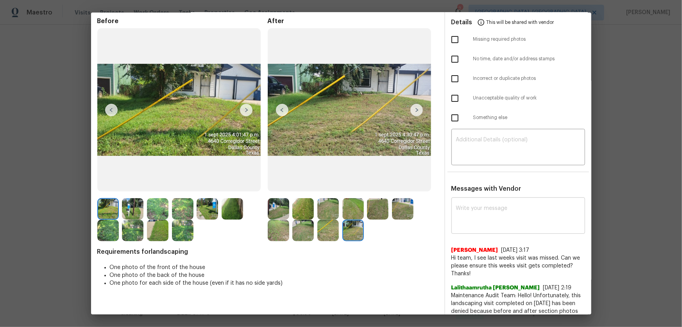
scroll to position [0, 0]
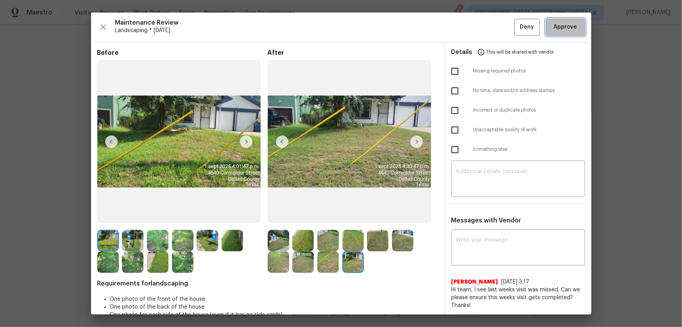
click at [485, 27] on span "Approve" at bounding box center [565, 27] width 23 height 10
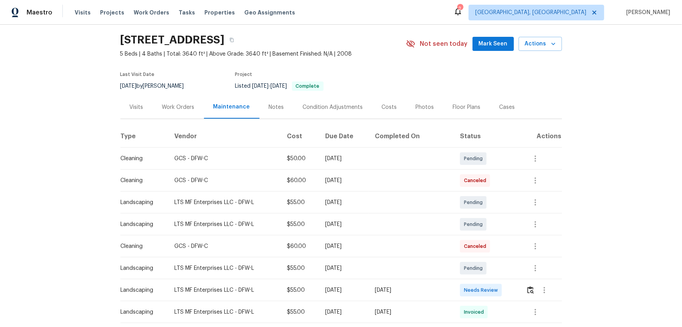
scroll to position [35, 0]
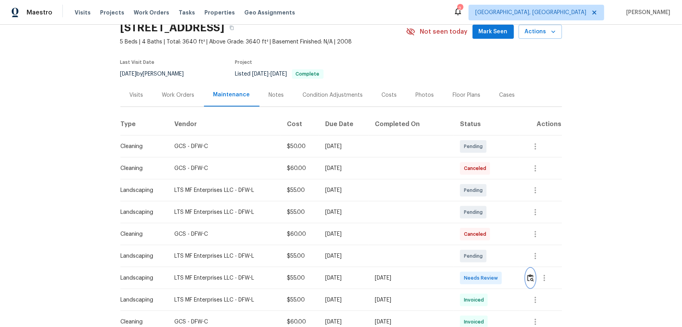
click at [485, 215] on img "button" at bounding box center [531, 277] width 7 height 7
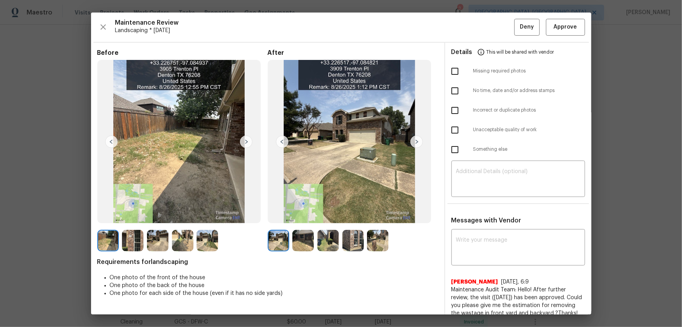
click at [306, 215] on img at bounding box center [304, 241] width 22 height 22
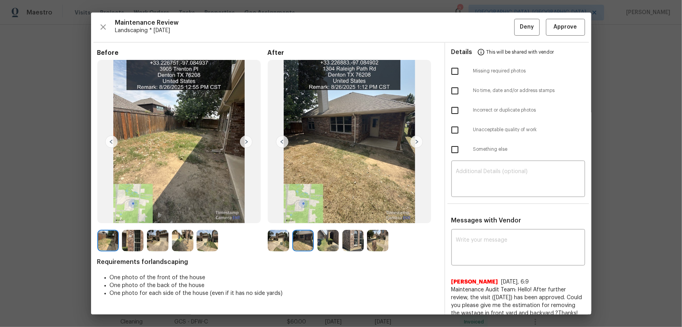
click at [324, 215] on img at bounding box center [329, 241] width 22 height 22
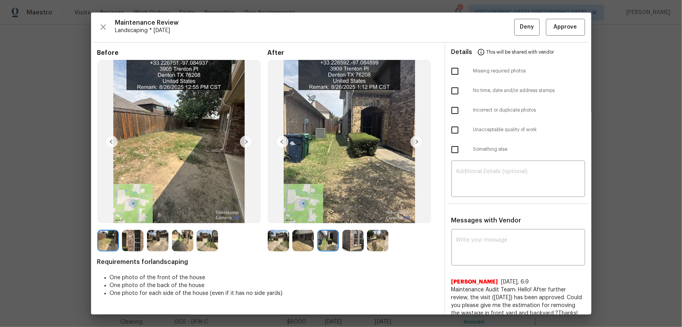
click at [352, 215] on img at bounding box center [354, 241] width 22 height 22
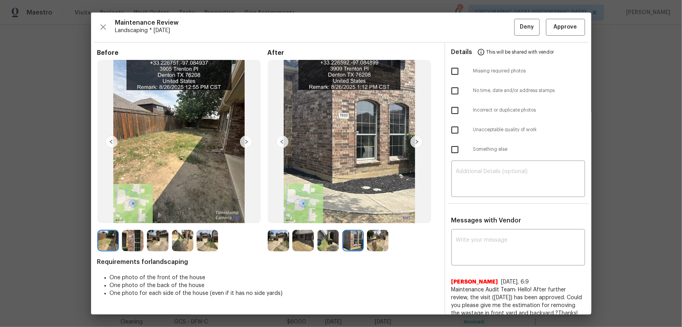
click at [370, 215] on img at bounding box center [378, 241] width 22 height 22
